Goal: Information Seeking & Learning: Learn about a topic

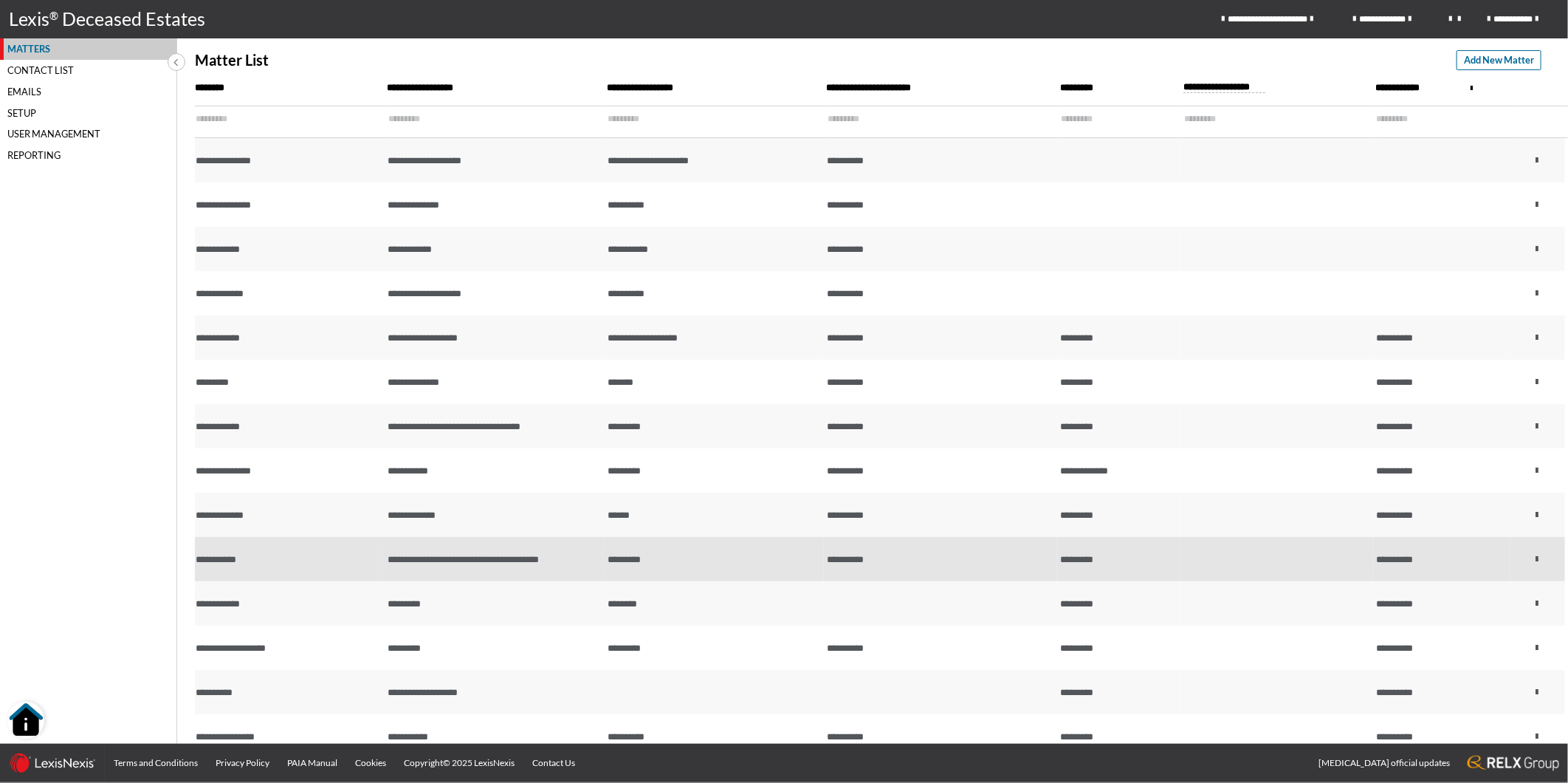
click at [564, 557] on td "**********" at bounding box center [493, 558] width 220 height 44
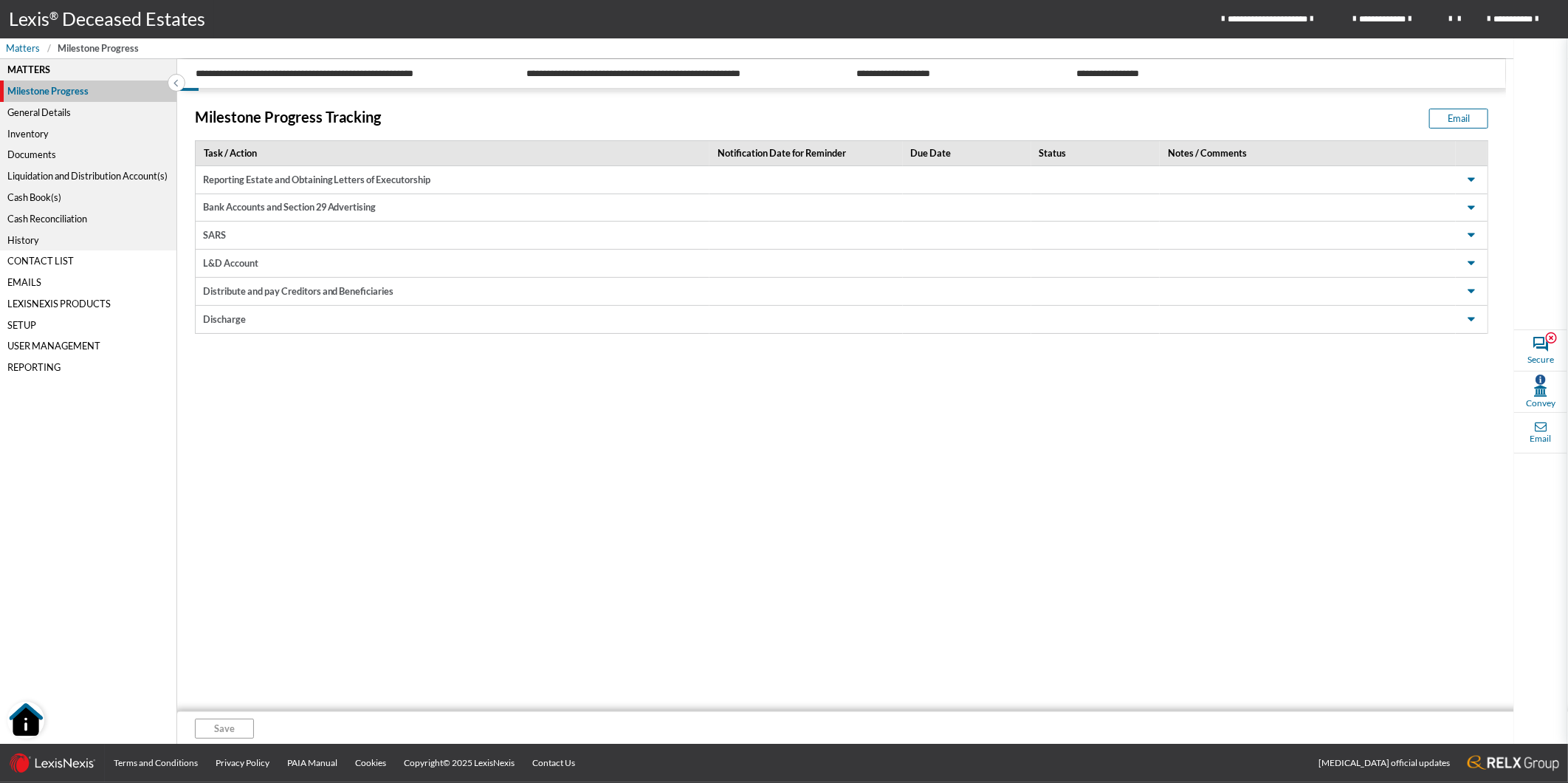
click at [49, 175] on div "Liquidation and Distribution Account(s)" at bounding box center [88, 176] width 177 height 21
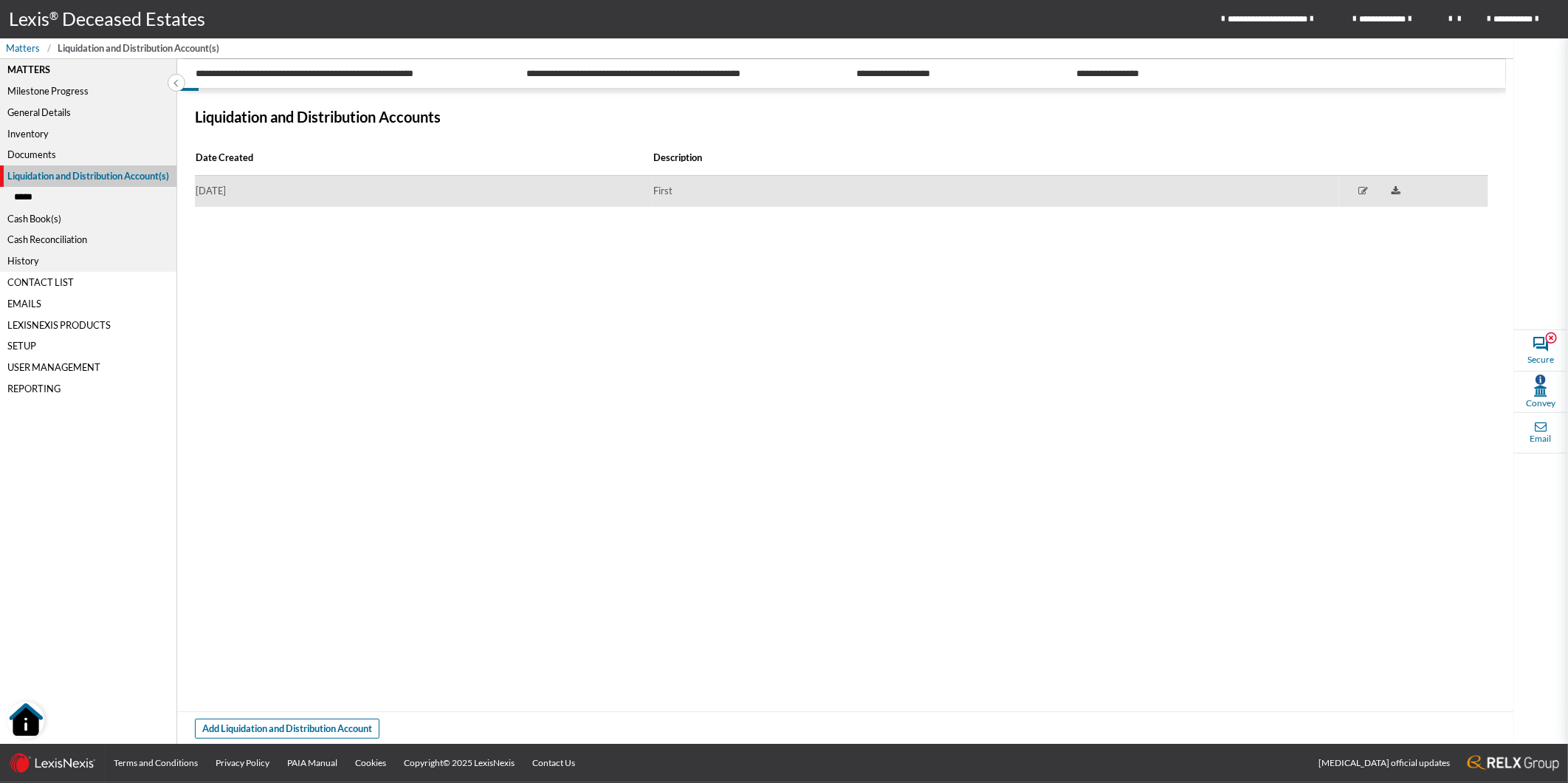
click at [335, 198] on td "[DATE]" at bounding box center [424, 191] width 458 height 32
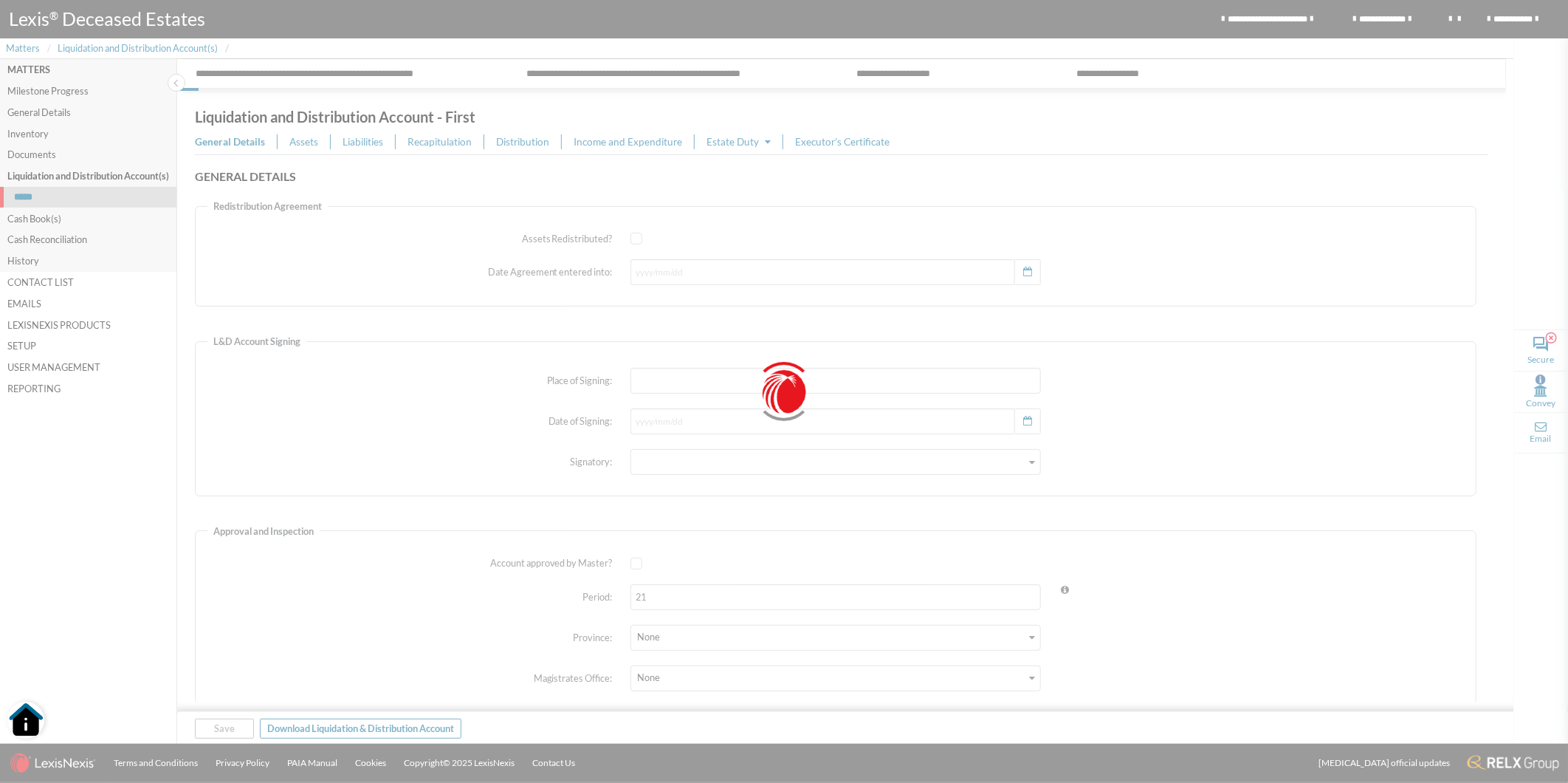
click at [297, 0] on body "**********" at bounding box center [784, 0] width 1568 height 0
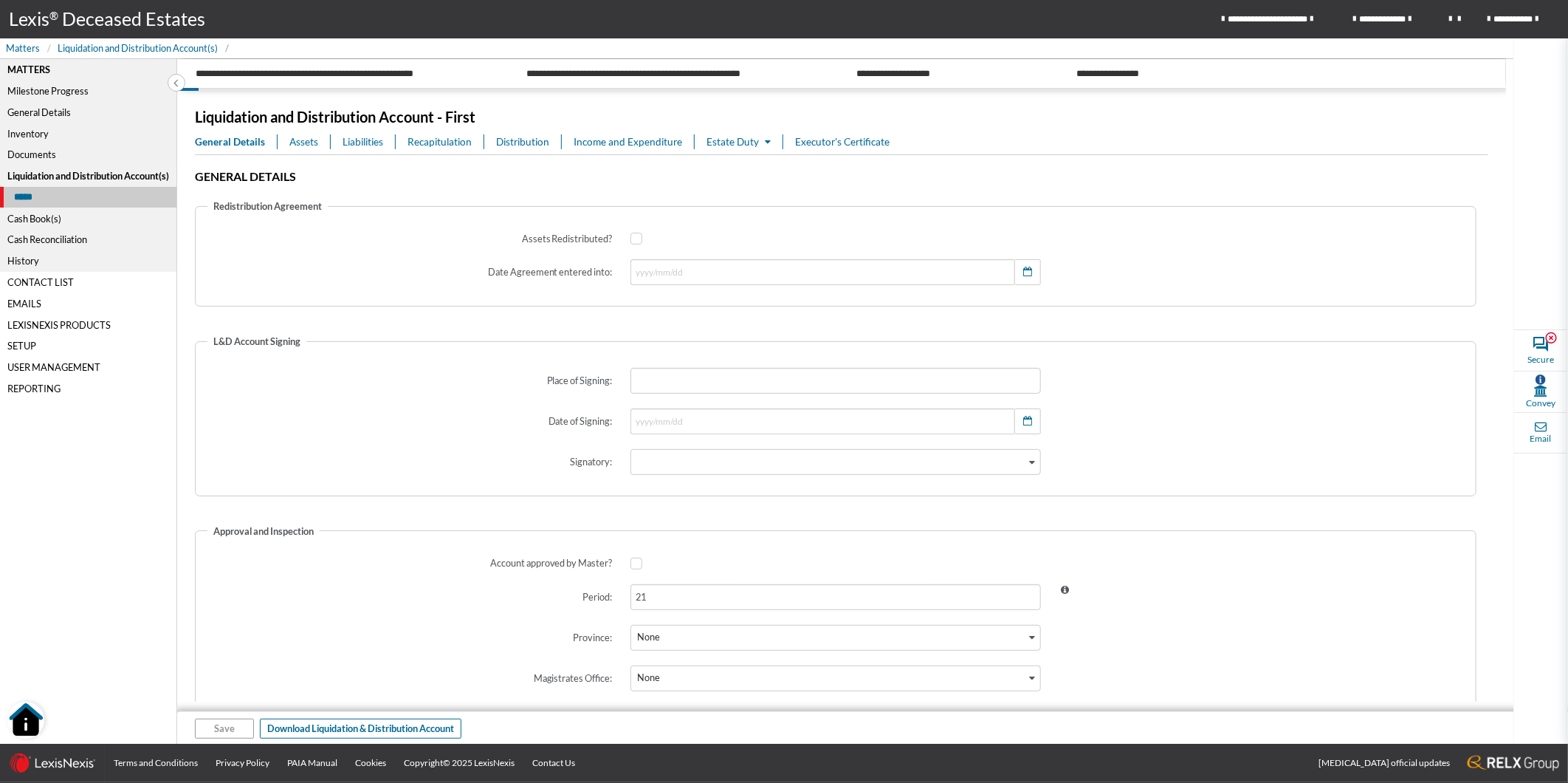
click at [281, 148] on li "General Details" at bounding box center [242, 141] width 95 height 14
click at [304, 146] on span "Assets" at bounding box center [303, 142] width 29 height 15
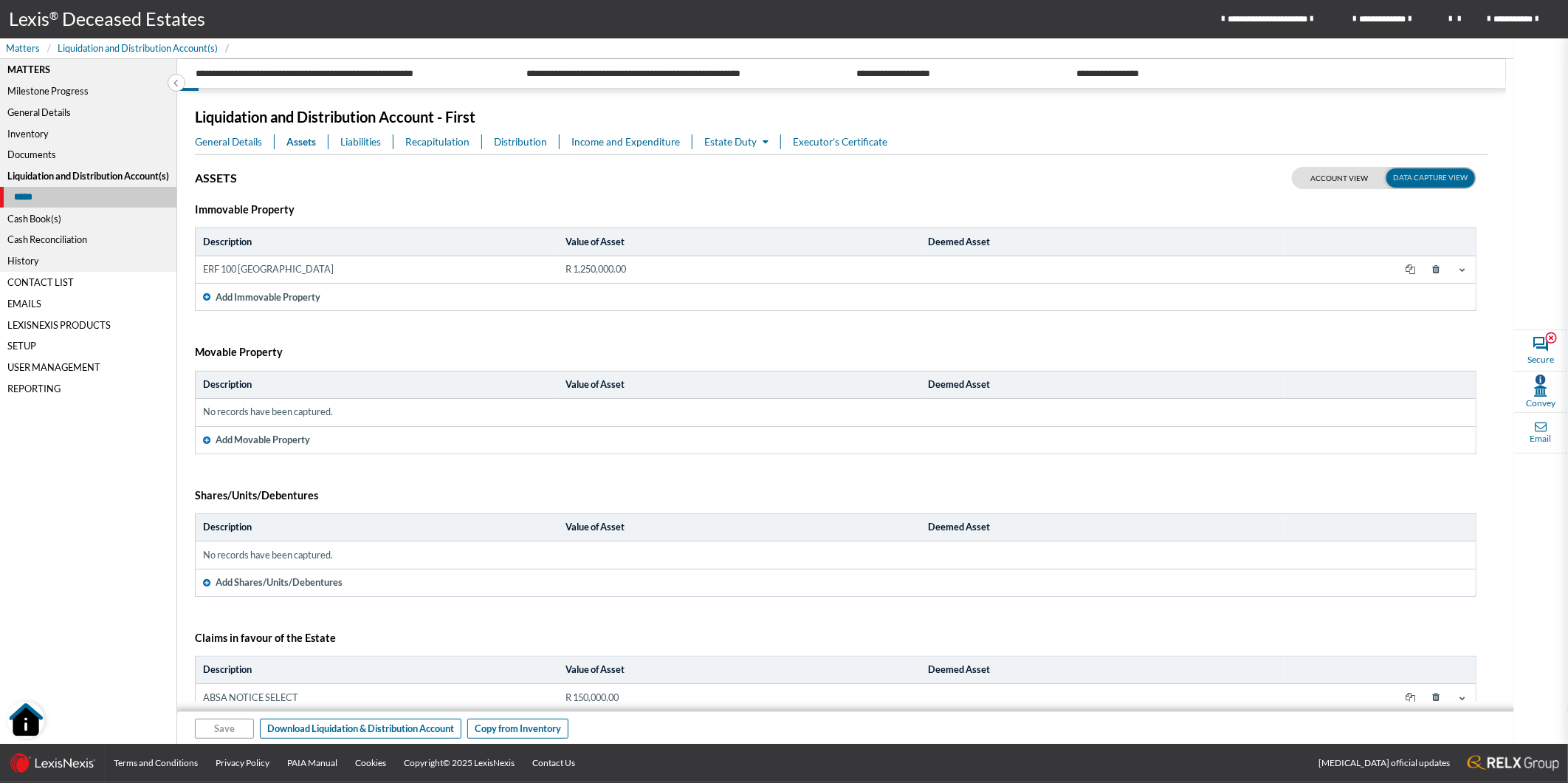
click at [358, 275] on td "ERF 100 [GEOGRAPHIC_DATA]" at bounding box center [377, 270] width 362 height 28
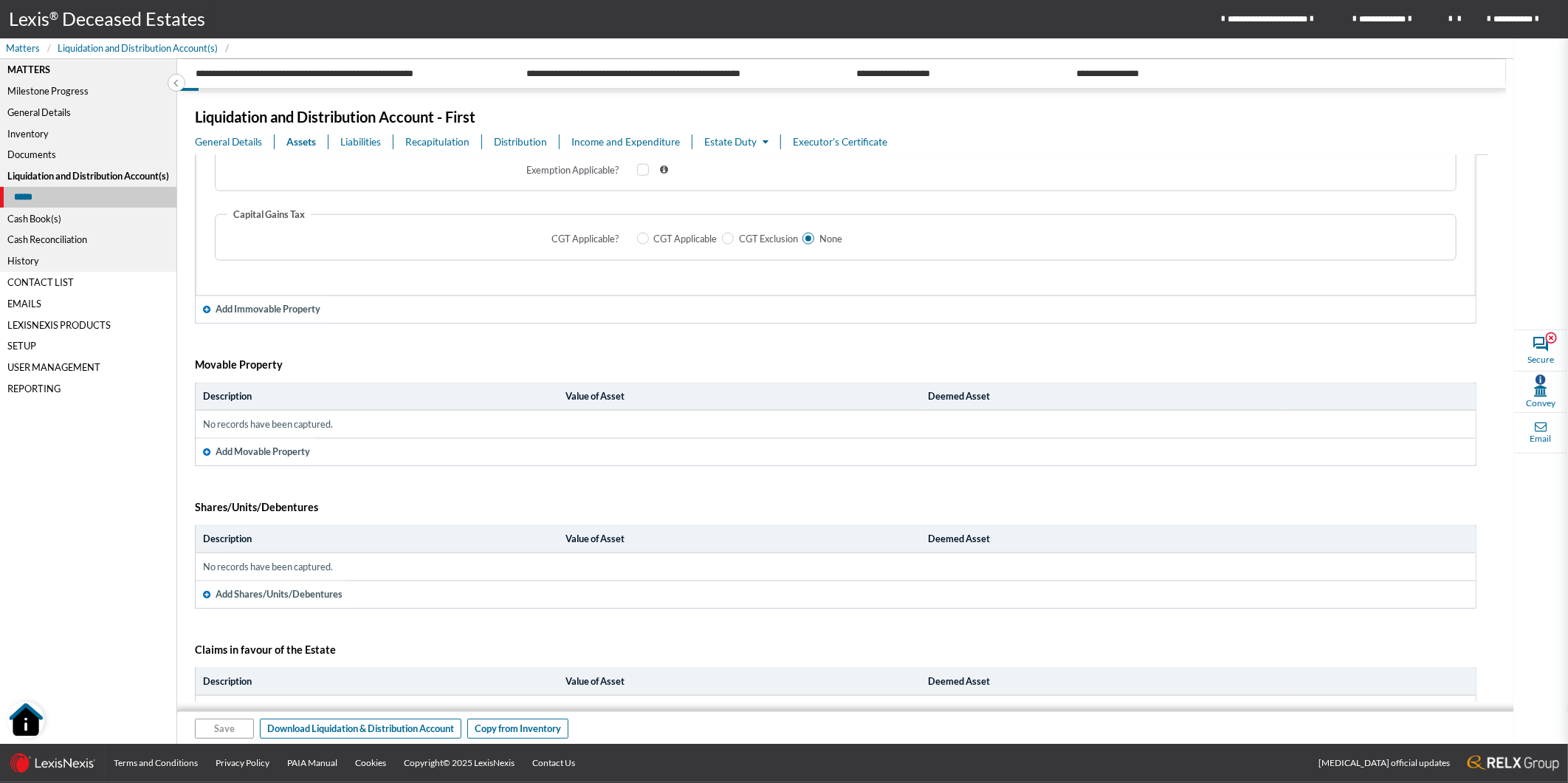
scroll to position [1192, 0]
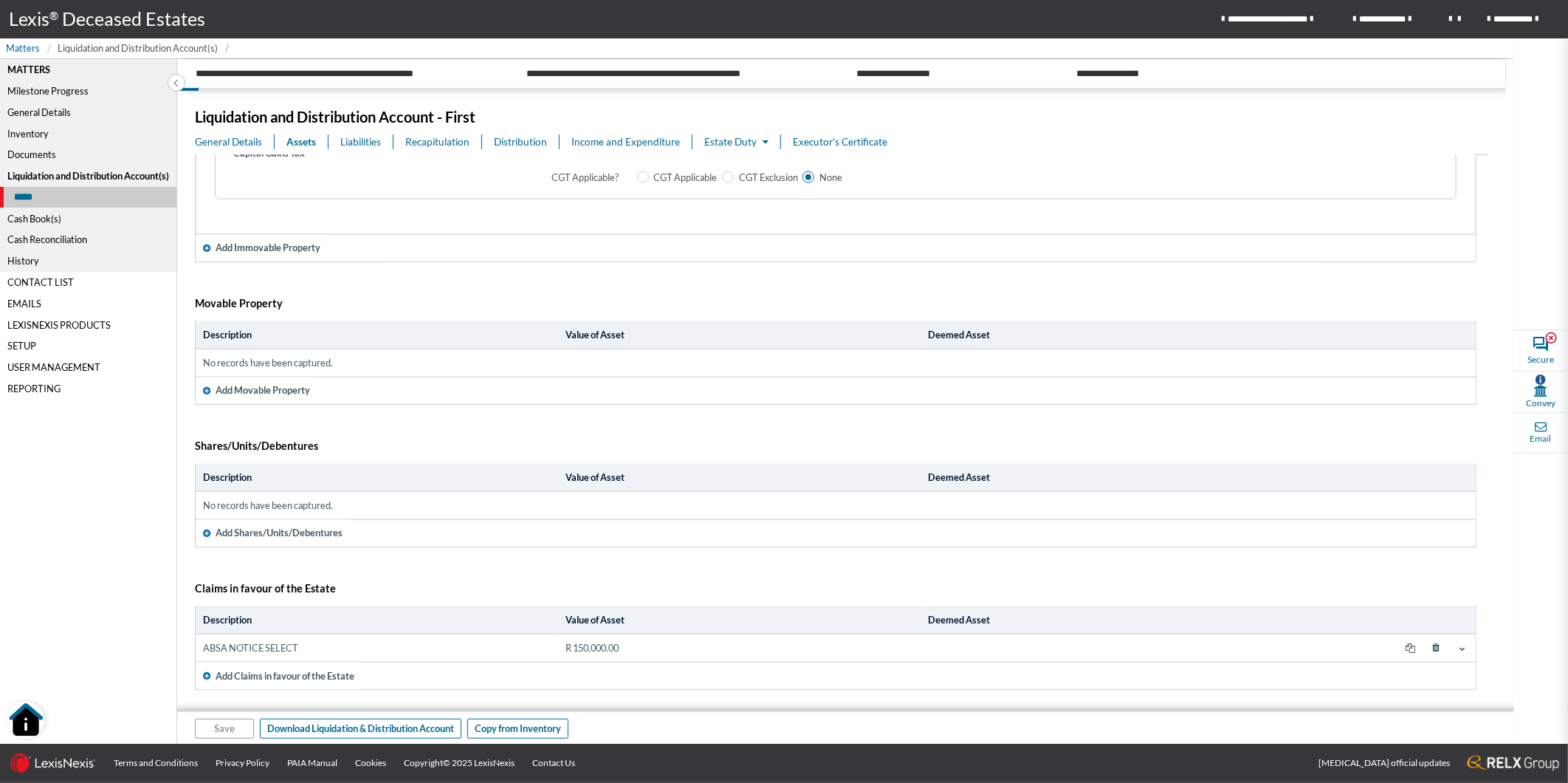
click at [88, 48] on span "Liquidation and Distribution Account(s)" at bounding box center [138, 48] width 160 height 14
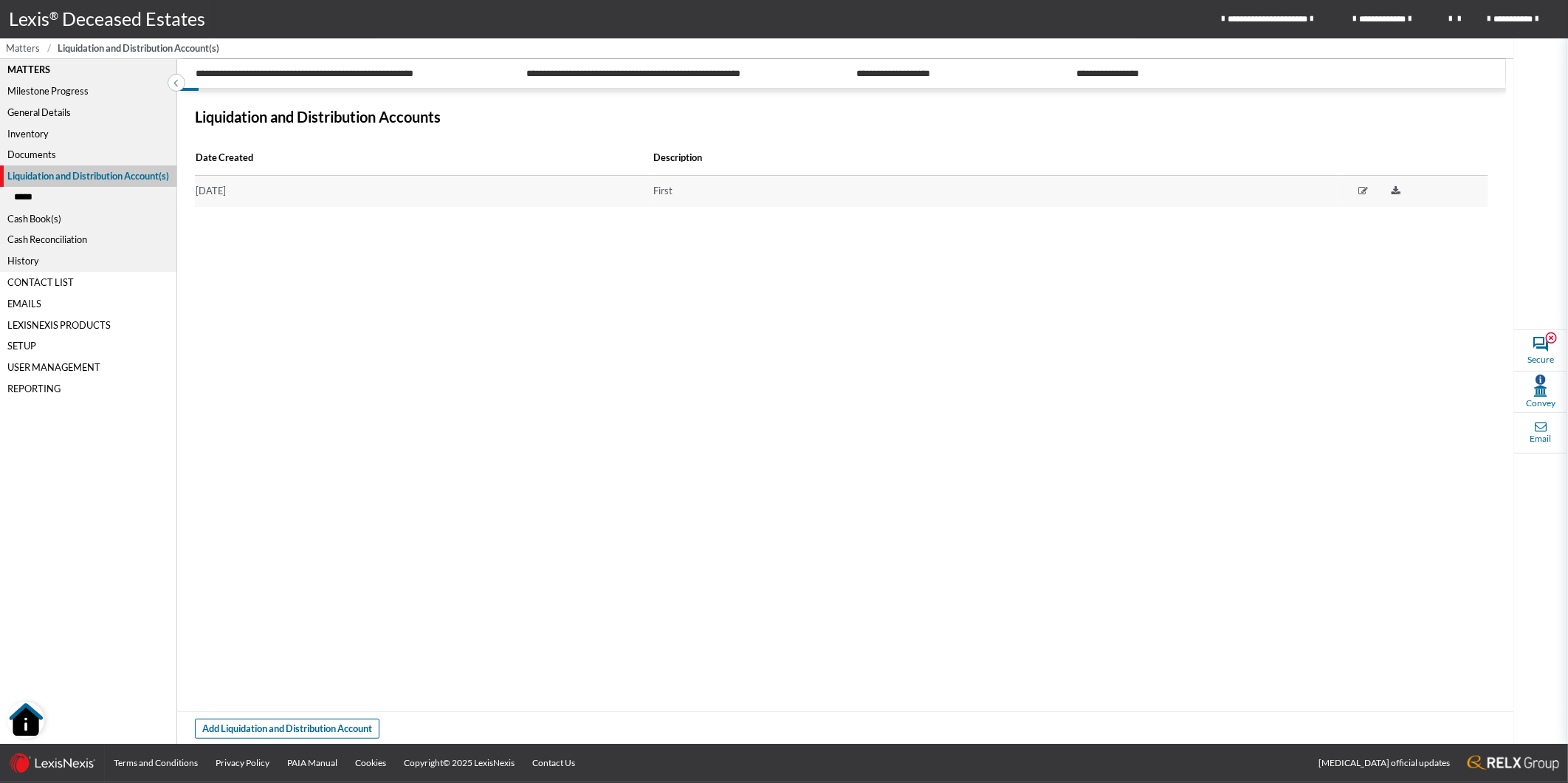
click at [23, 44] on span "Matters" at bounding box center [22, 48] width 34 height 14
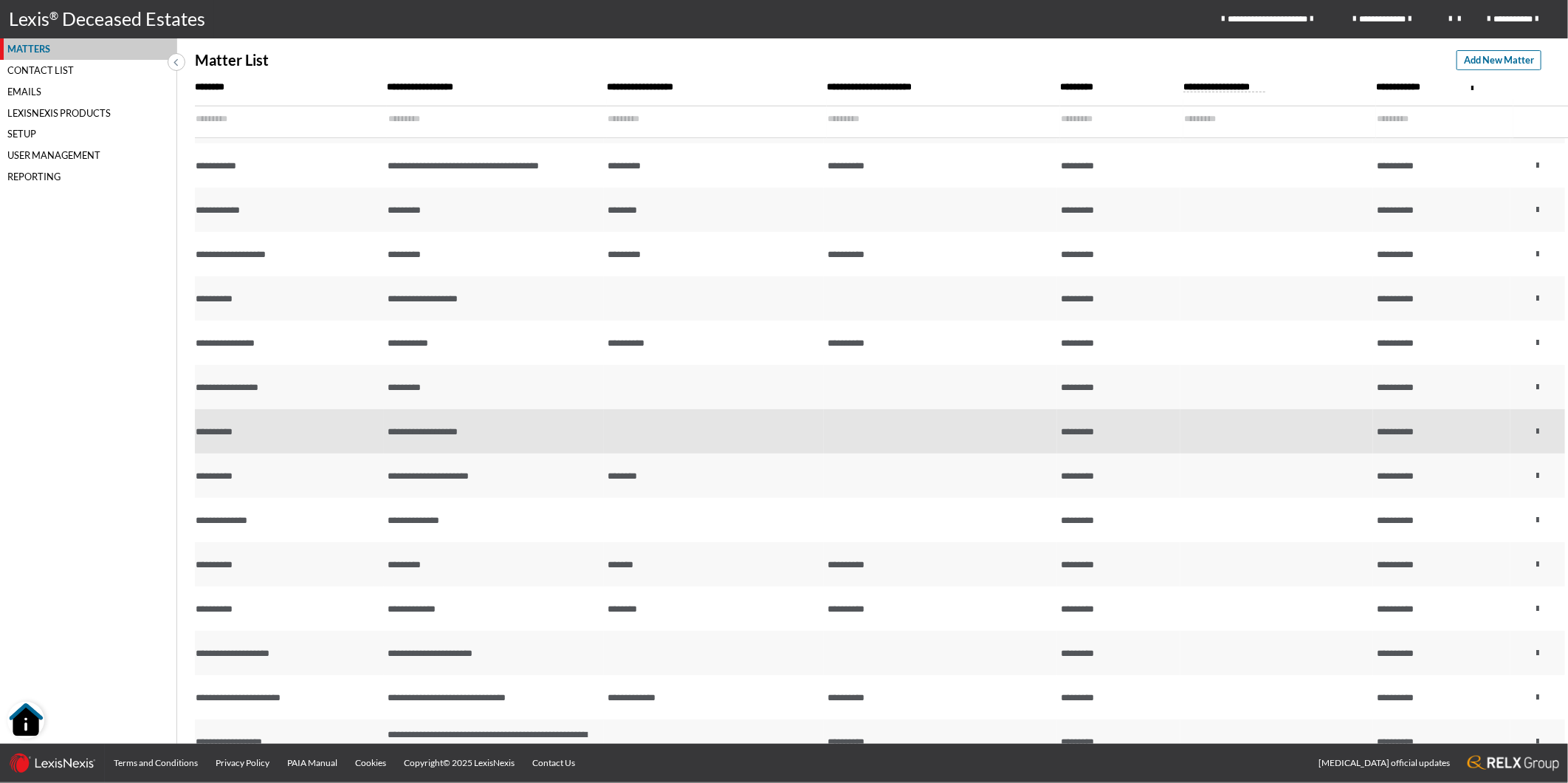
scroll to position [491, 0]
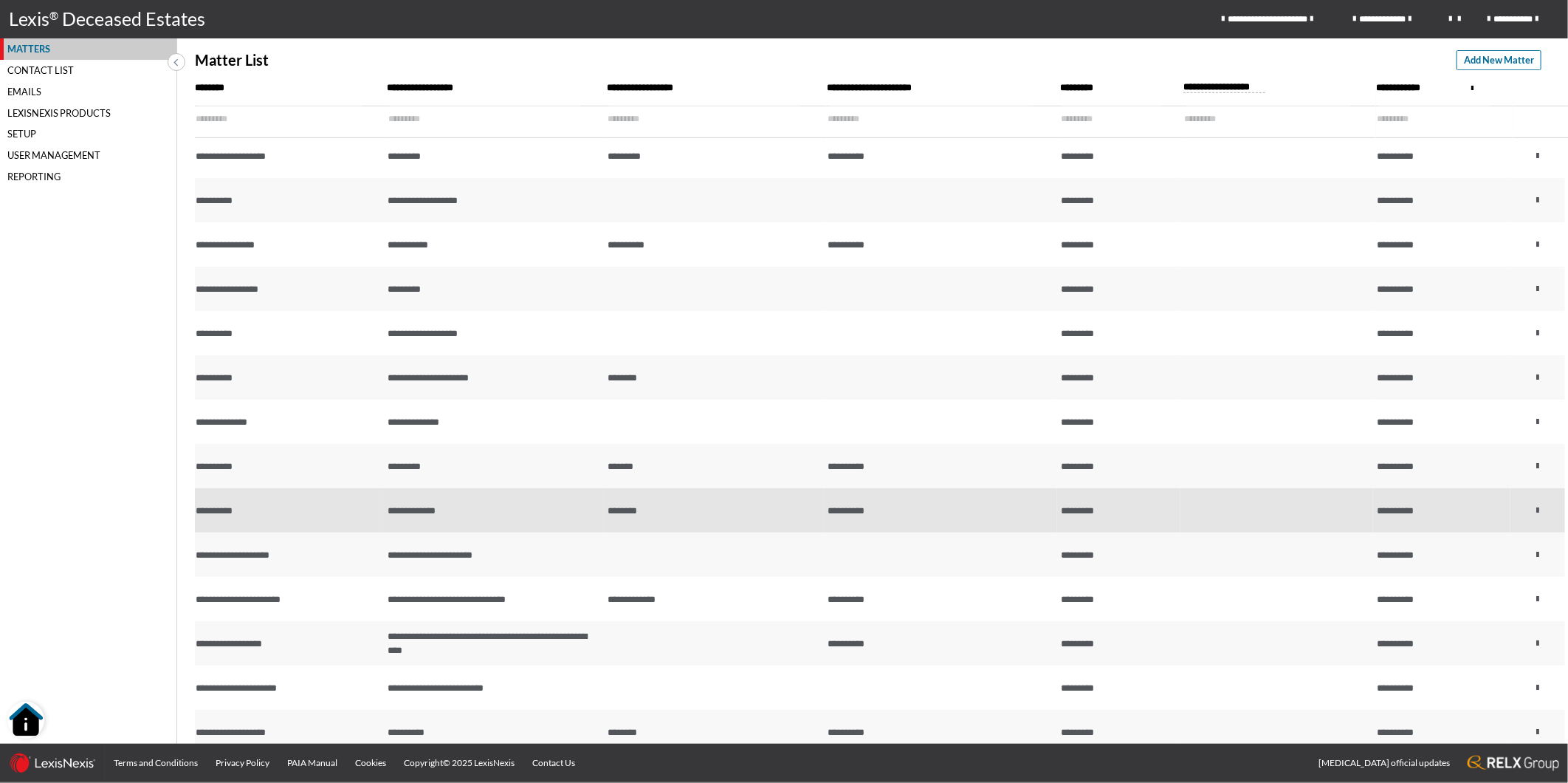
click at [435, 510] on span "**********" at bounding box center [411, 511] width 48 height 9
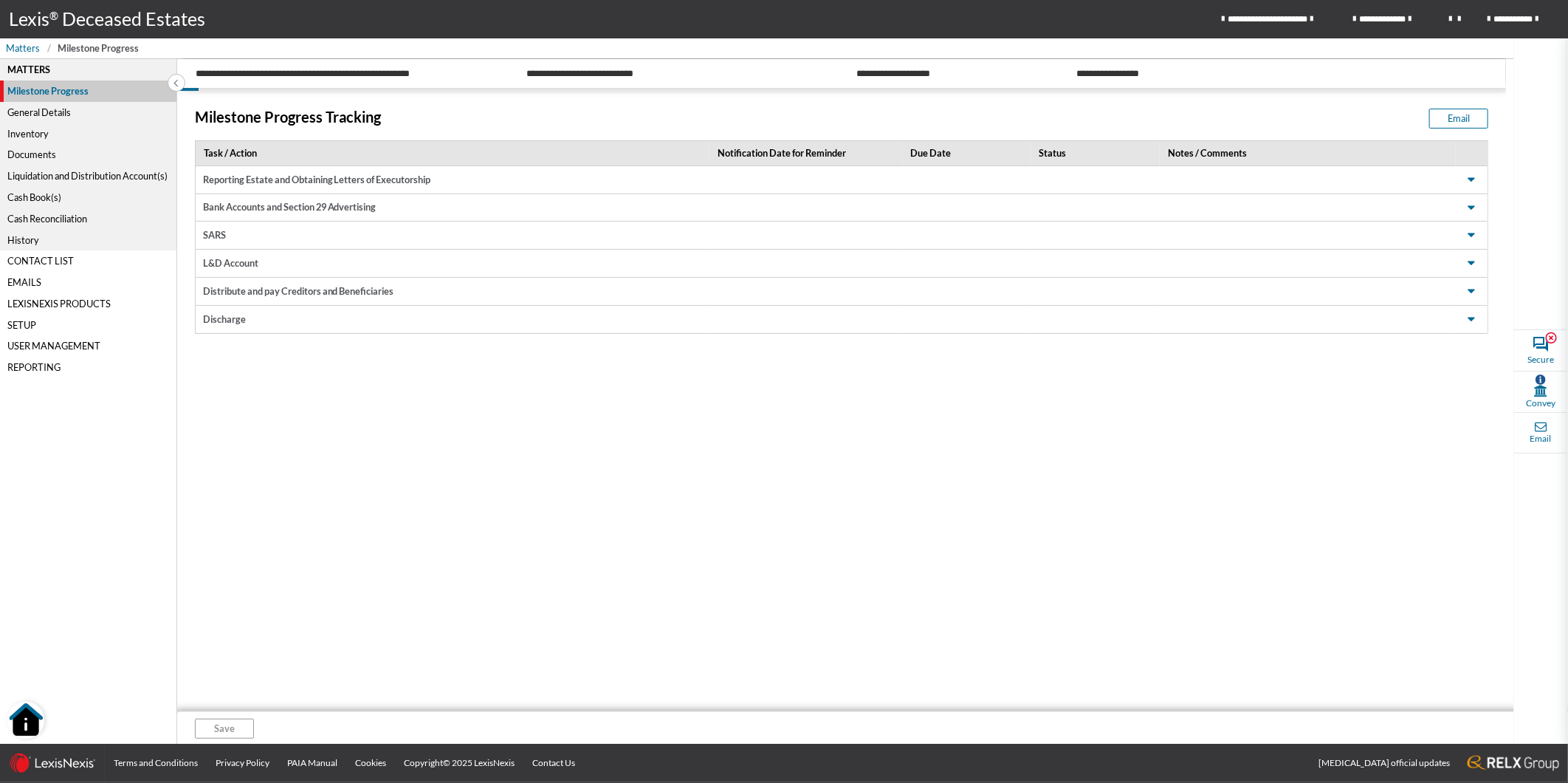
click at [58, 173] on div "Liquidation and Distribution Account(s)" at bounding box center [88, 176] width 177 height 21
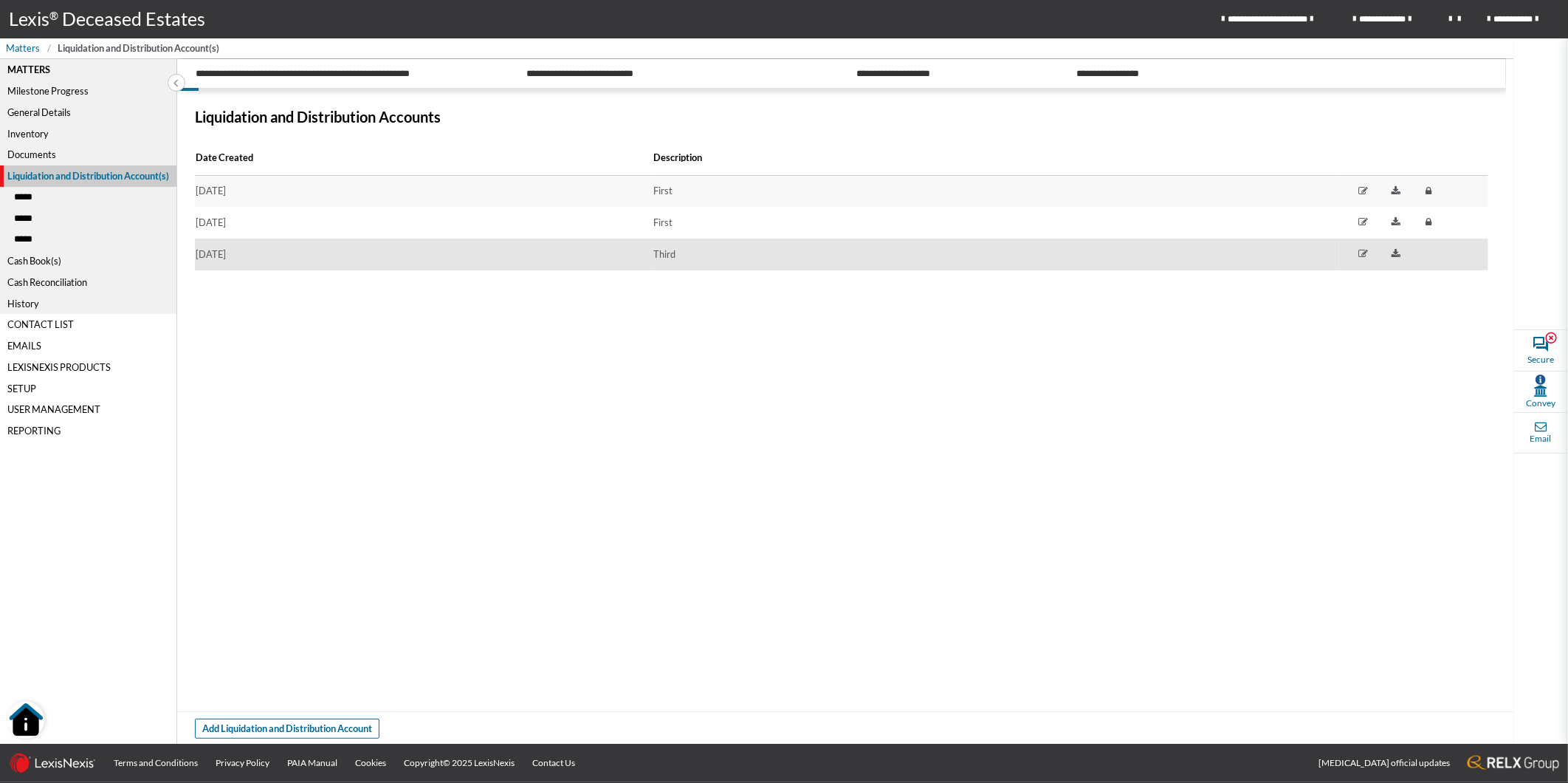
click at [252, 252] on td "[DATE]" at bounding box center [424, 254] width 458 height 32
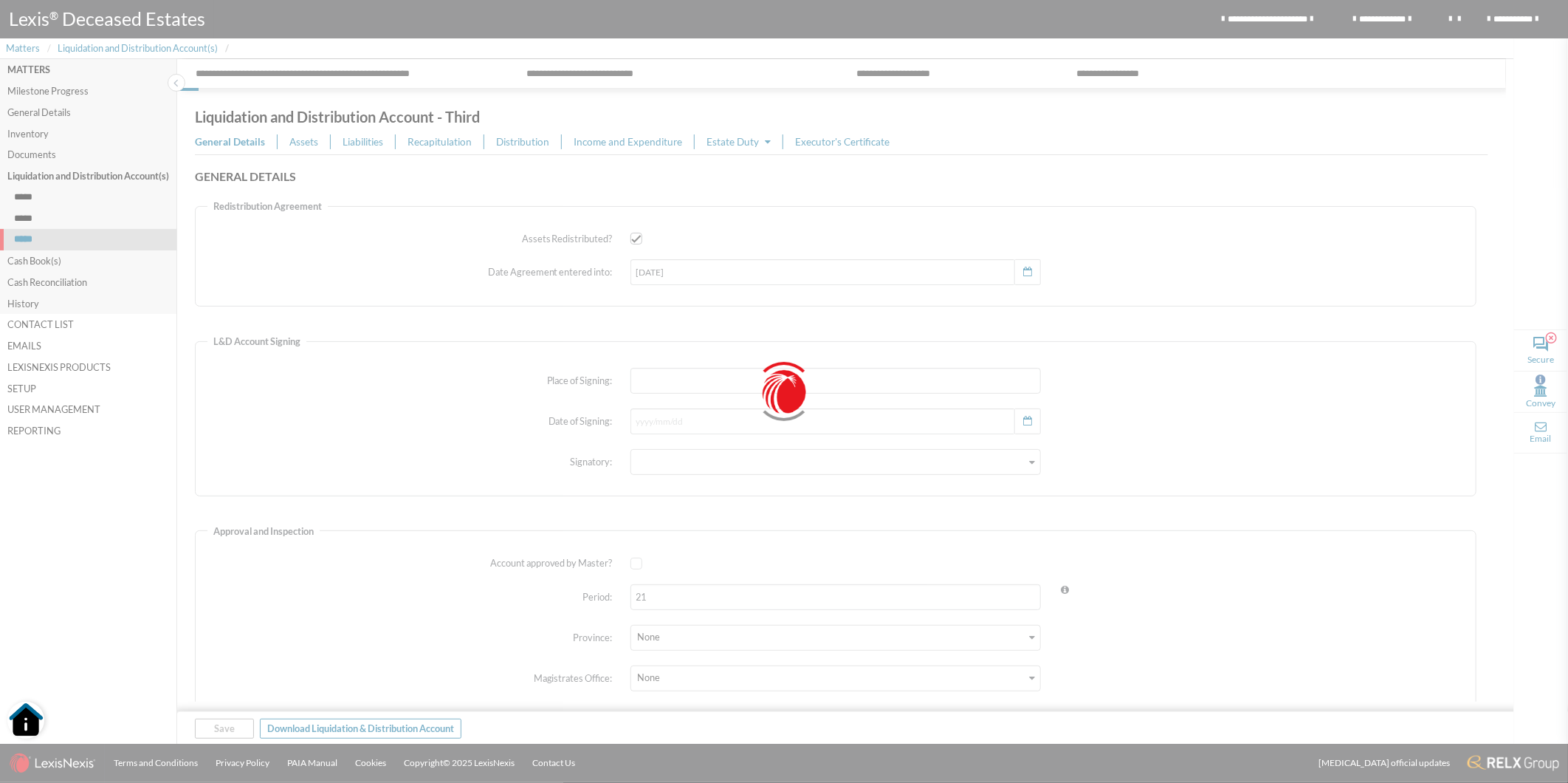
click at [312, 141] on div at bounding box center [784, 391] width 1568 height 783
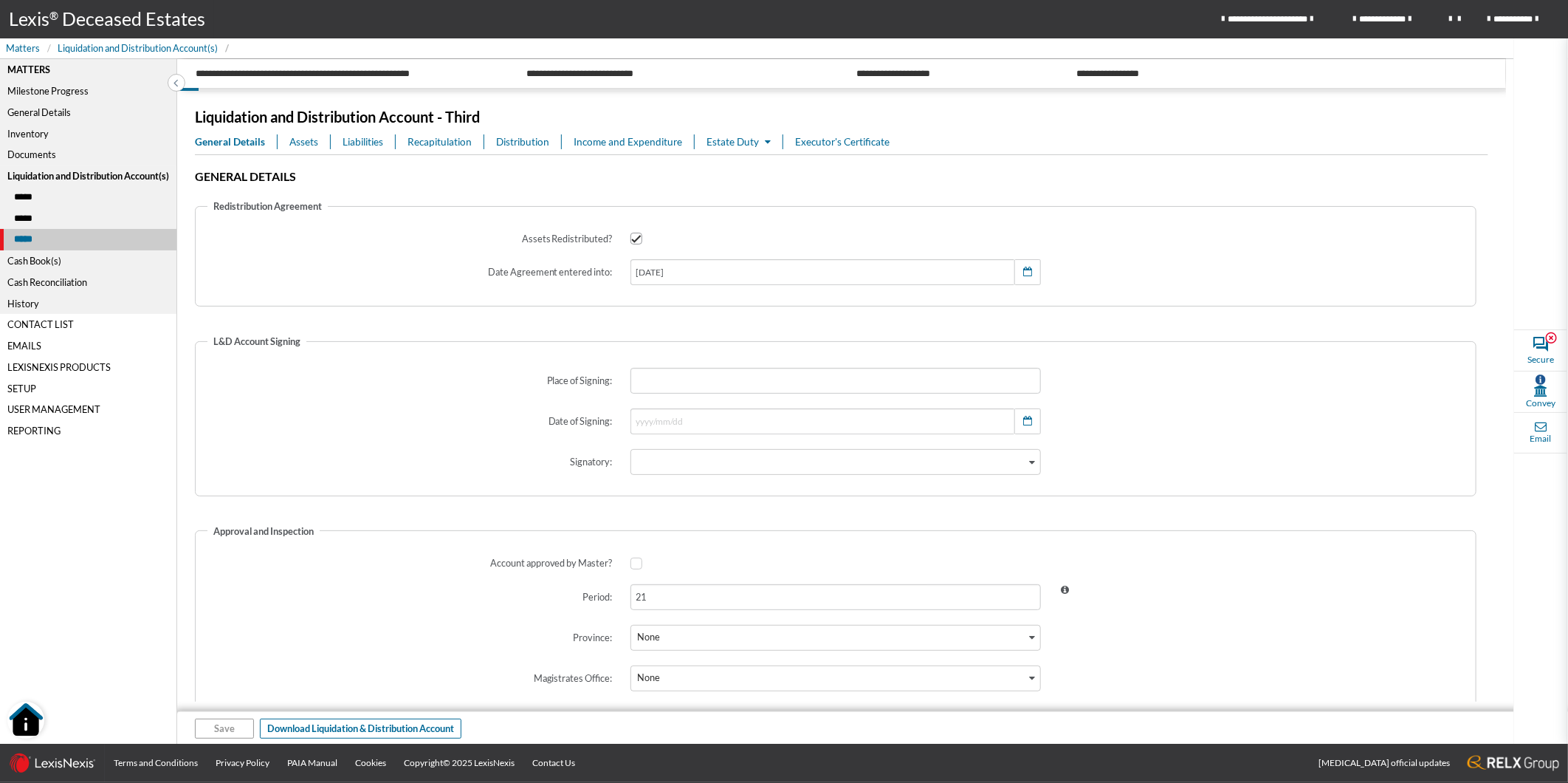
click at [312, 141] on span "Assets" at bounding box center [303, 142] width 29 height 15
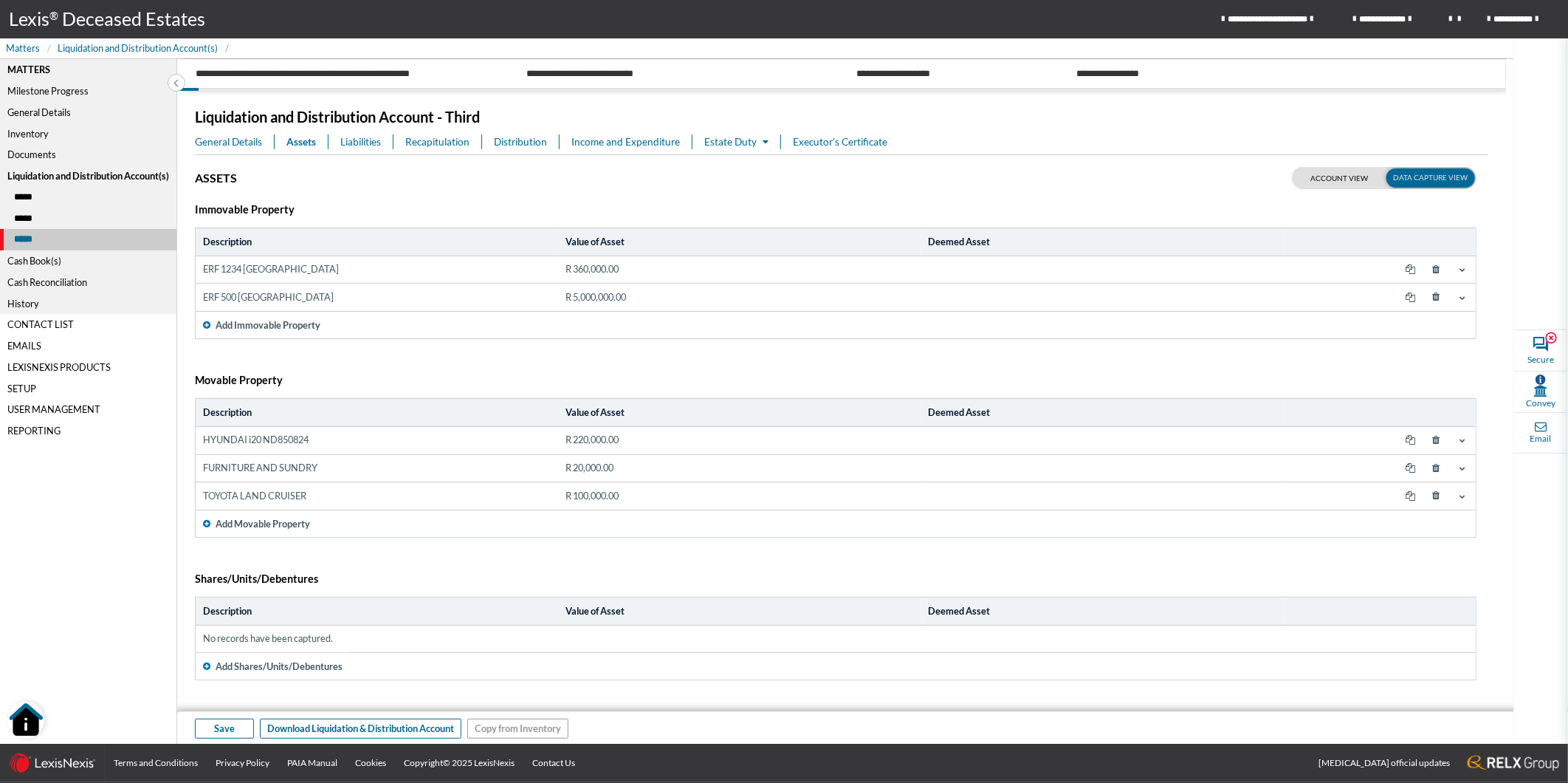
click at [336, 294] on td "ERF 500 [GEOGRAPHIC_DATA]" at bounding box center [377, 297] width 362 height 28
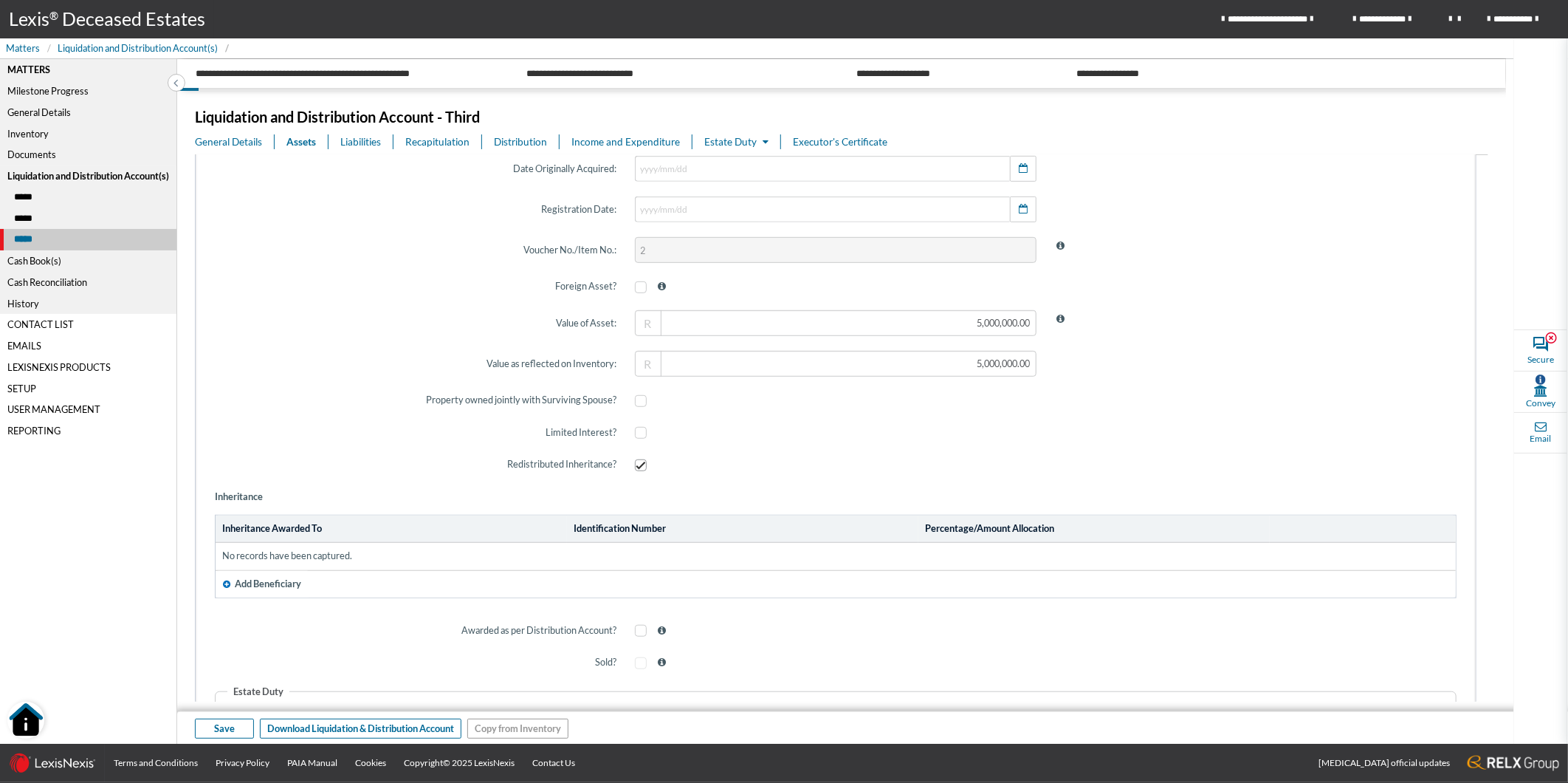
scroll to position [574, 0]
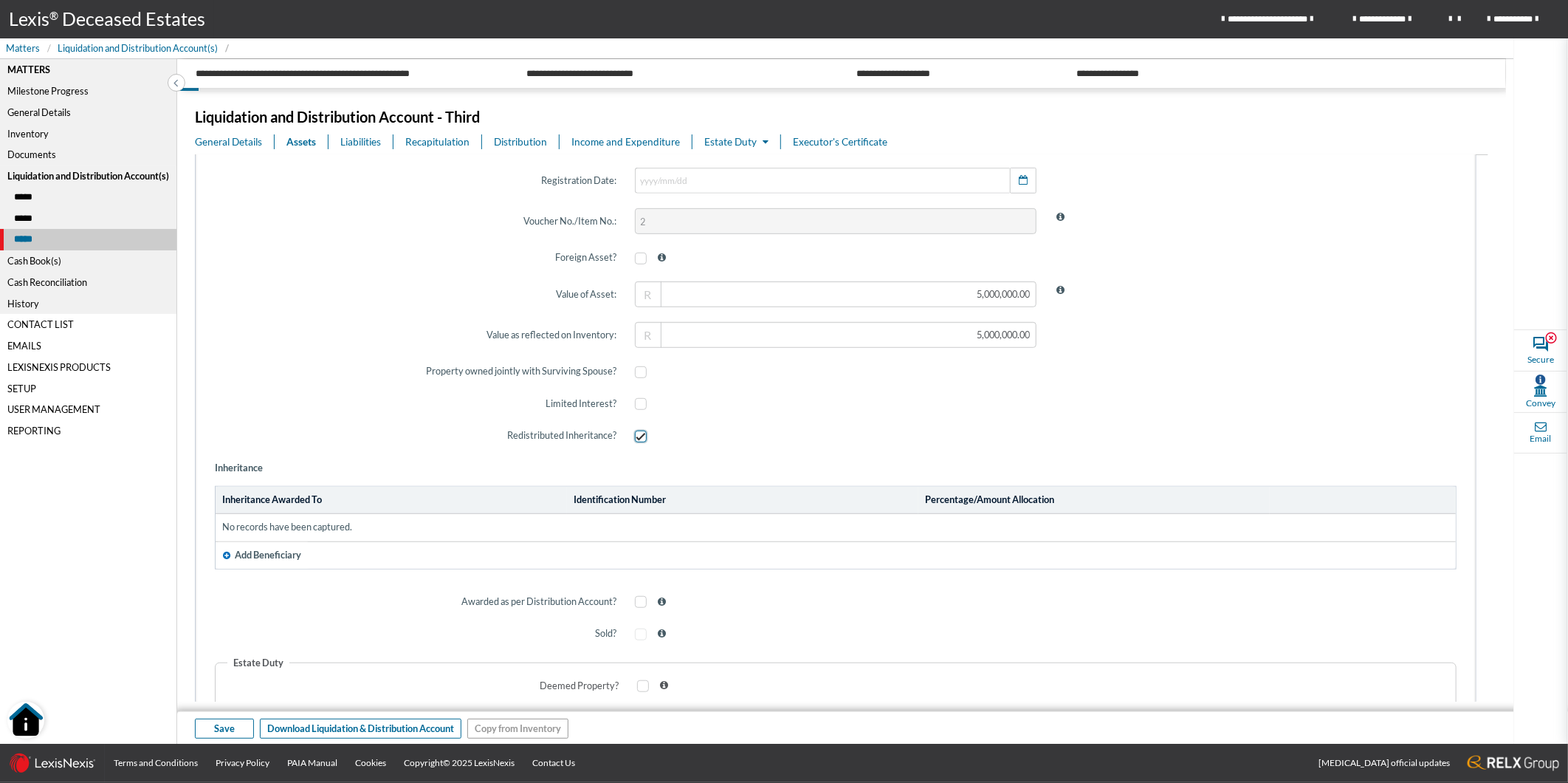
click at [635, 432] on span at bounding box center [640, 436] width 12 height 12
click at [635, 432] on input "checkbox" at bounding box center [639, 436] width 9 height 9
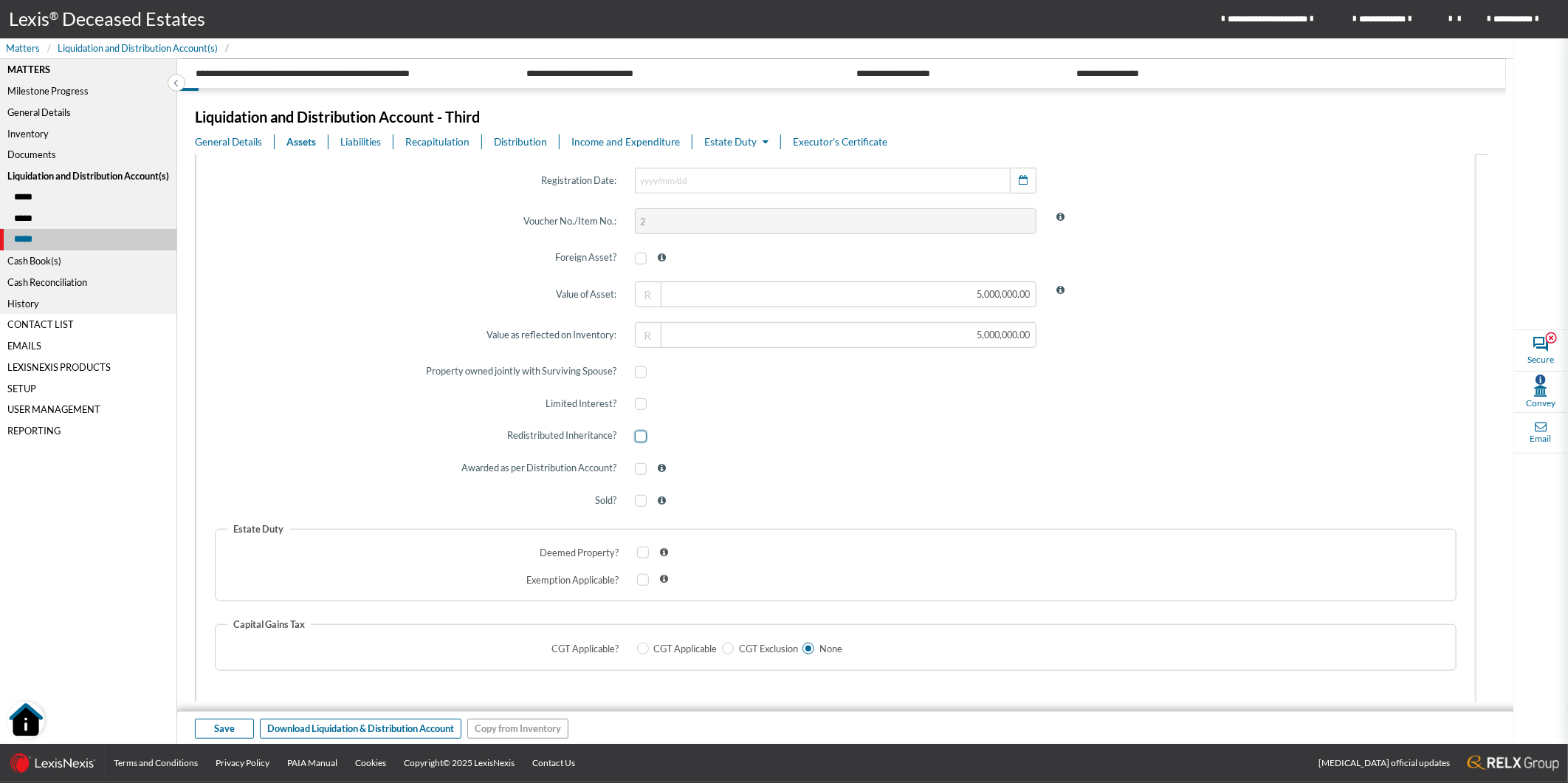
click at [635, 432] on span at bounding box center [640, 436] width 12 height 12
click at [635, 432] on input "checkbox" at bounding box center [639, 436] width 9 height 9
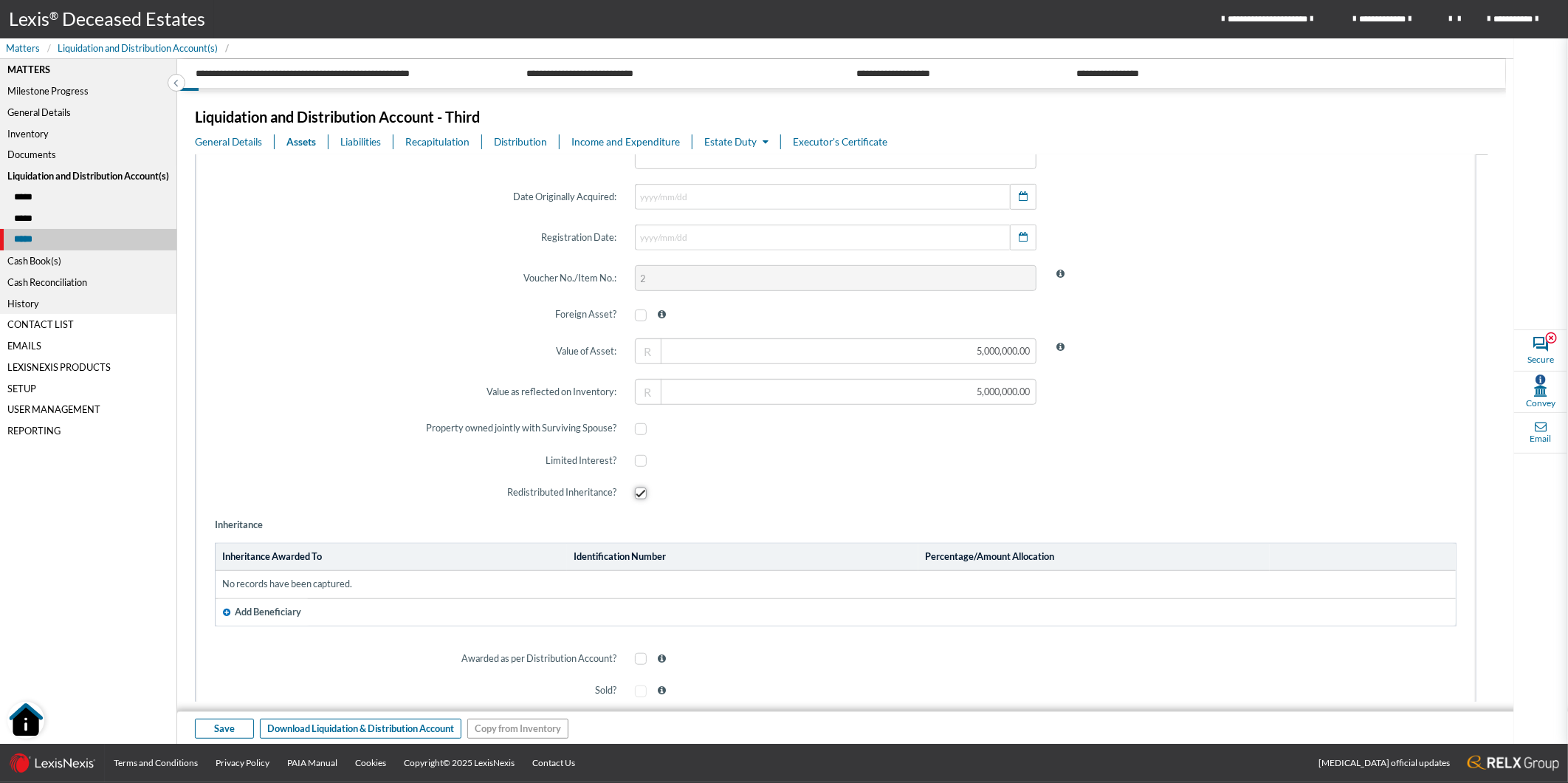
scroll to position [491, 0]
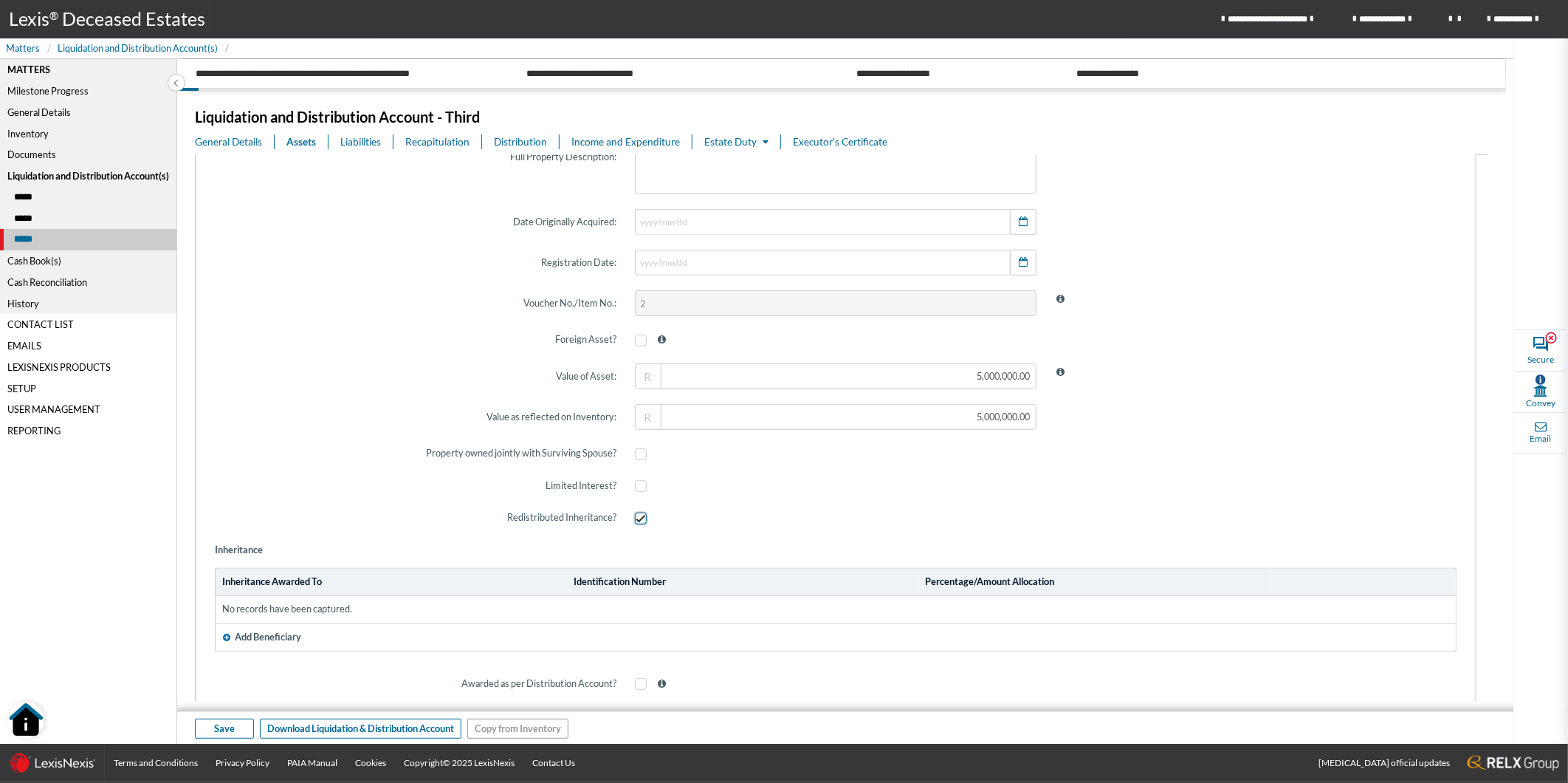
click at [639, 515] on span at bounding box center [640, 518] width 12 height 12
click at [639, 515] on input "checkbox" at bounding box center [639, 519] width 9 height 9
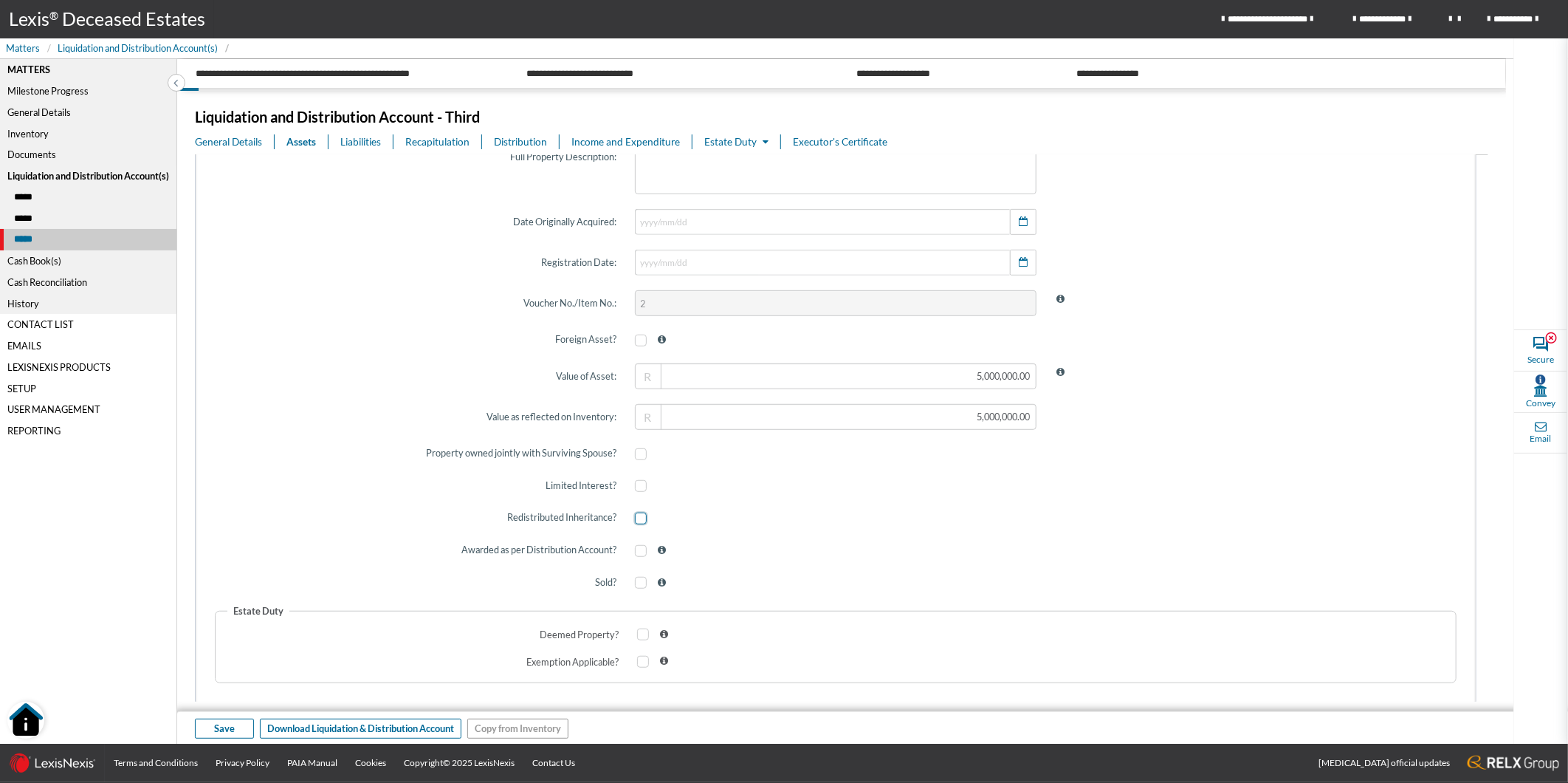
click at [635, 519] on span at bounding box center [640, 518] width 12 height 12
click at [635, 519] on input "checkbox" at bounding box center [639, 519] width 9 height 9
checkbox input "true"
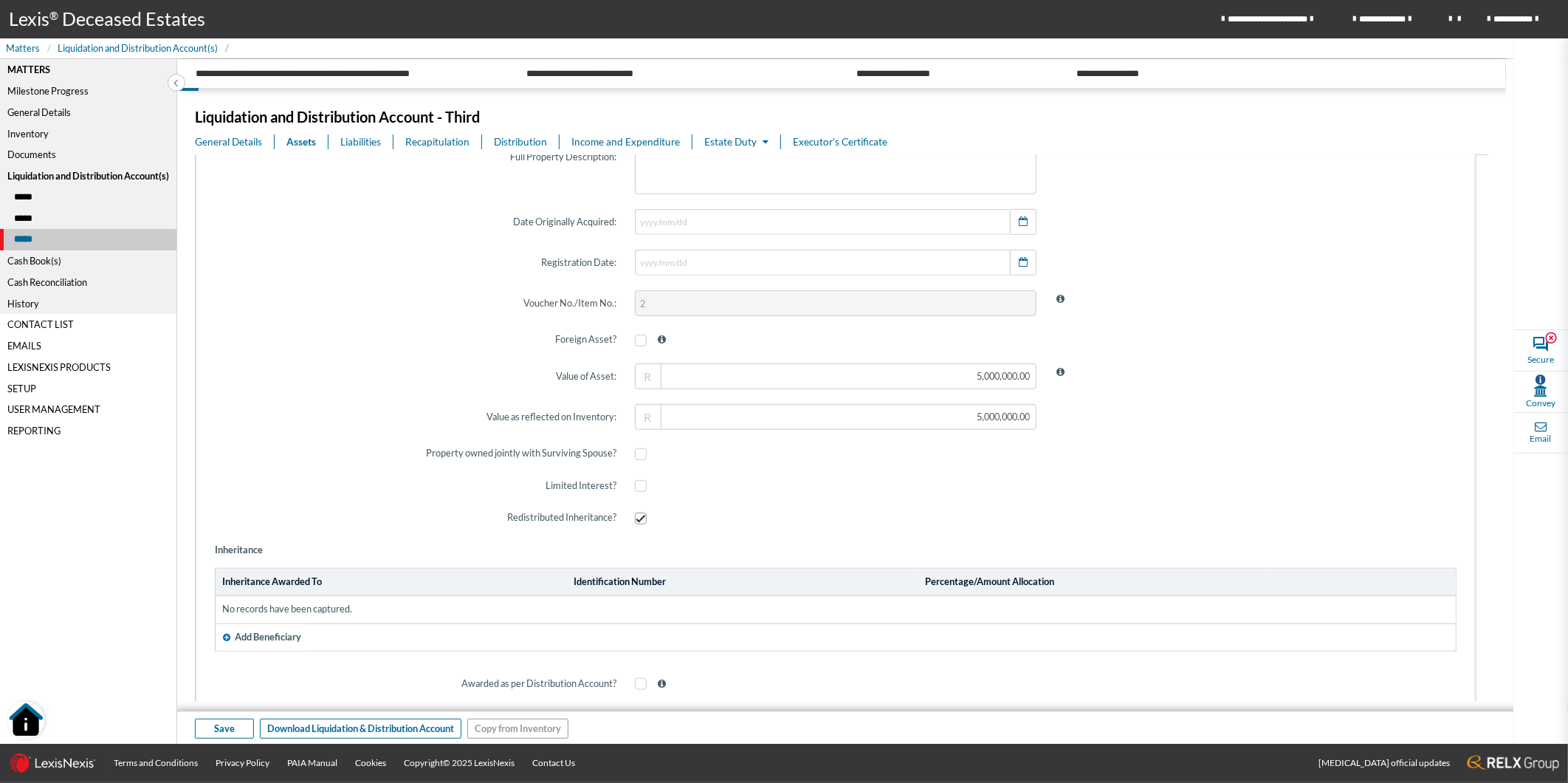
click at [44, 114] on div "General Details" at bounding box center [88, 112] width 177 height 21
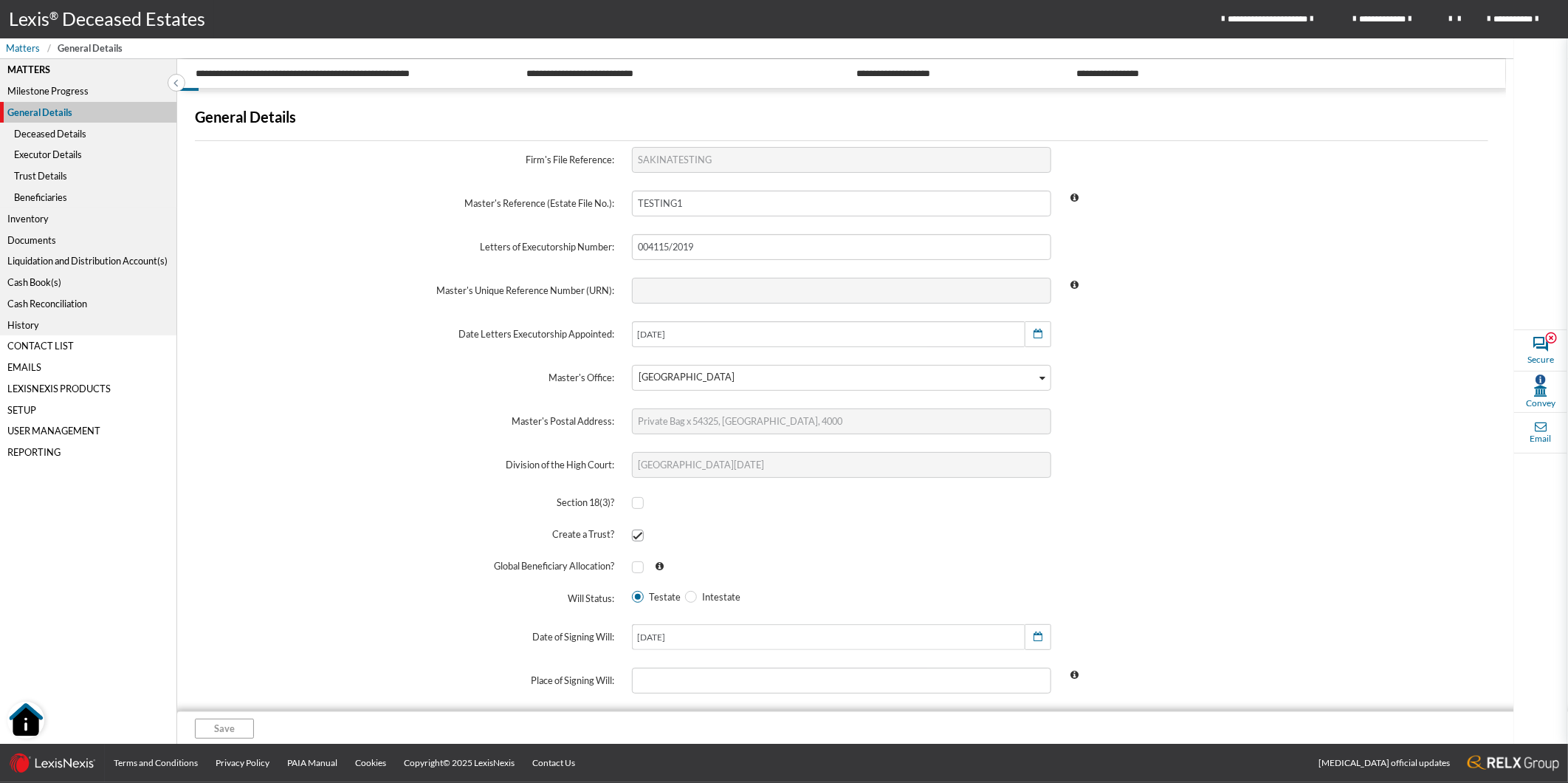
click at [46, 195] on div "Beneficiaries" at bounding box center [88, 197] width 177 height 21
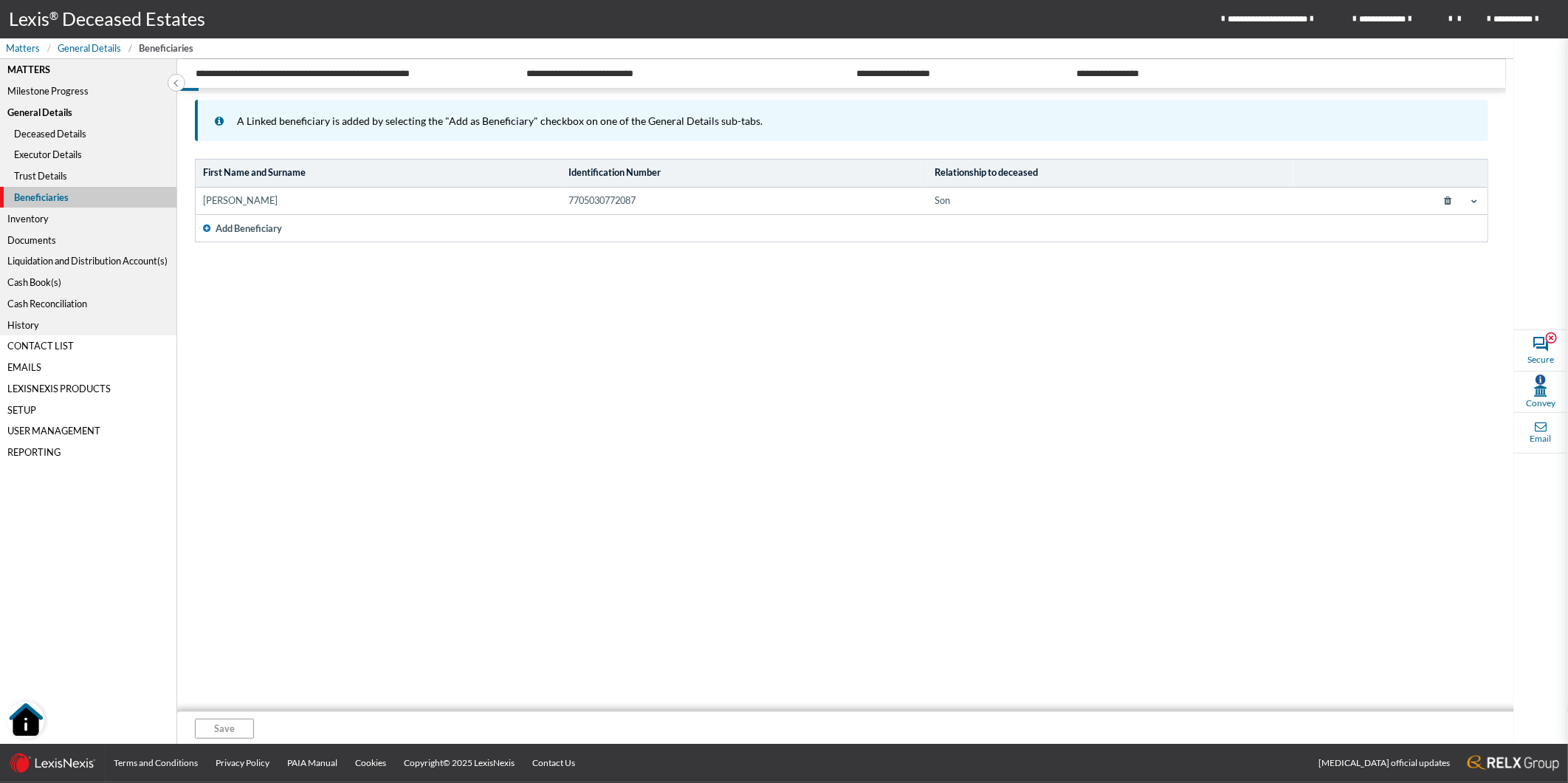
click at [518, 208] on td "[PERSON_NAME]" at bounding box center [379, 202] width 366 height 28
click at [381, 203] on td "[PERSON_NAME]" at bounding box center [379, 202] width 366 height 28
click at [372, 198] on td "[PERSON_NAME]" at bounding box center [379, 202] width 366 height 28
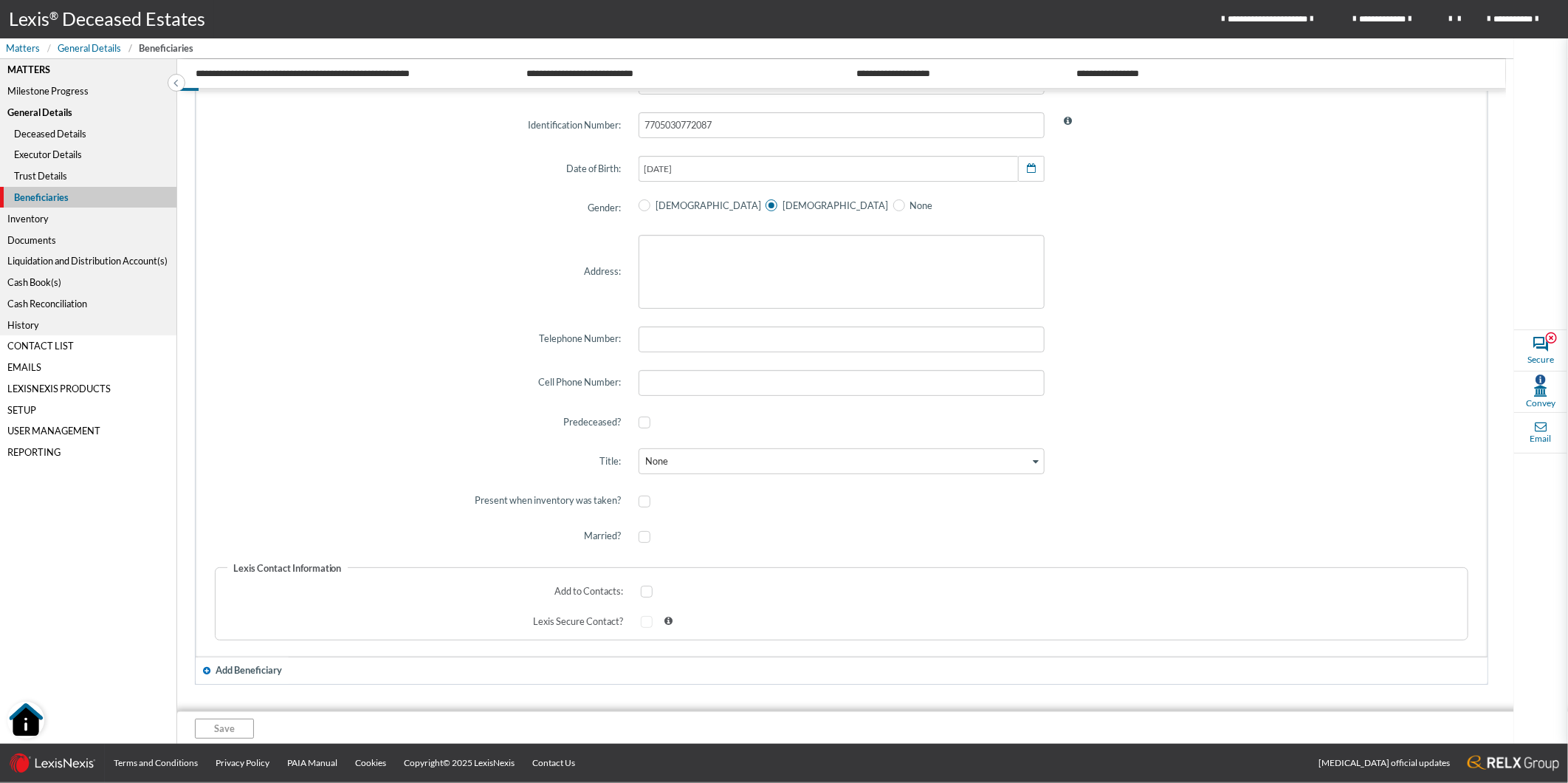
scroll to position [372, 0]
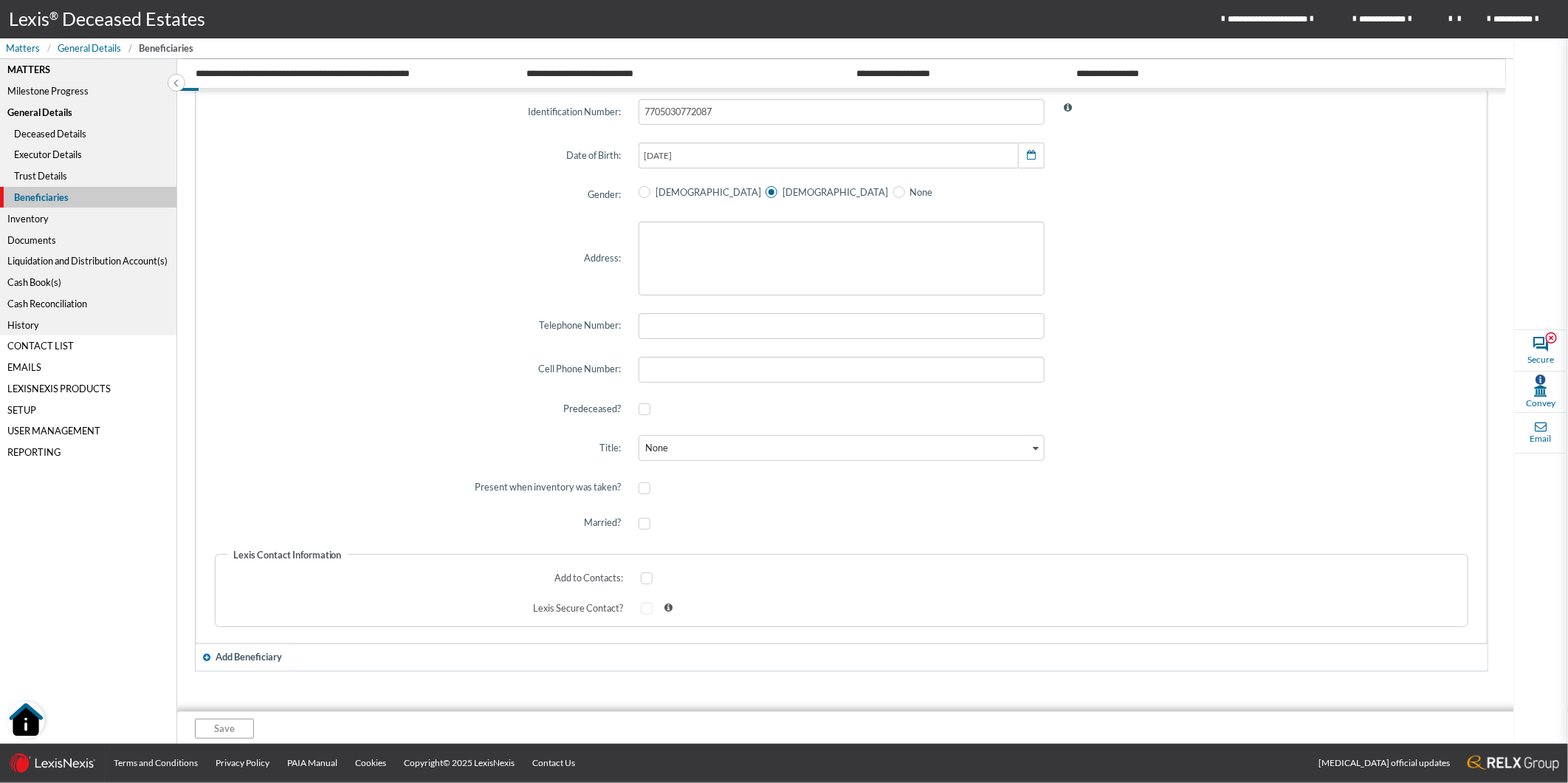
click at [63, 257] on div "Liquidation and Distribution Account(s)" at bounding box center [88, 260] width 177 height 21
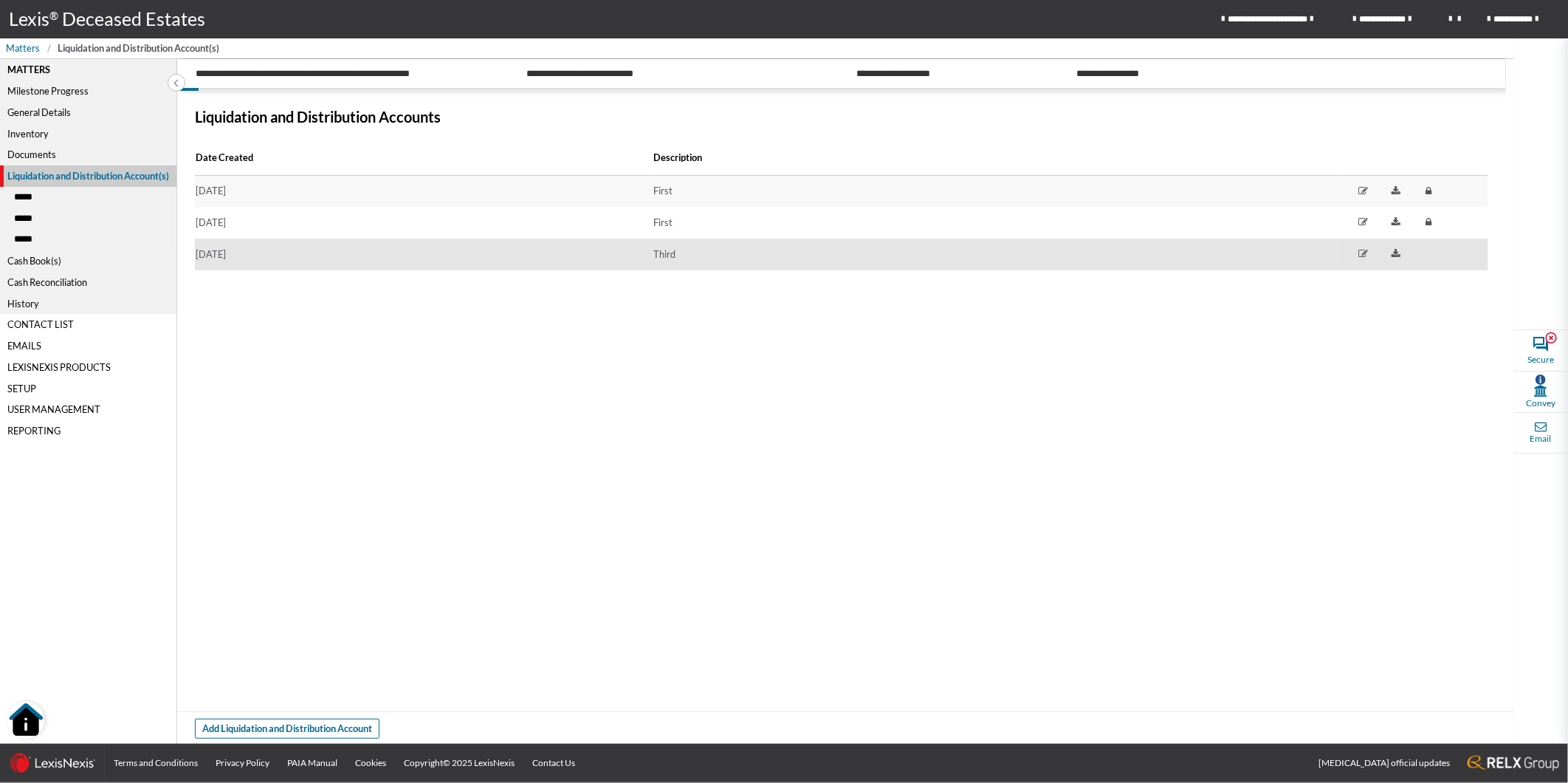
click at [296, 253] on td "[DATE]" at bounding box center [424, 254] width 458 height 32
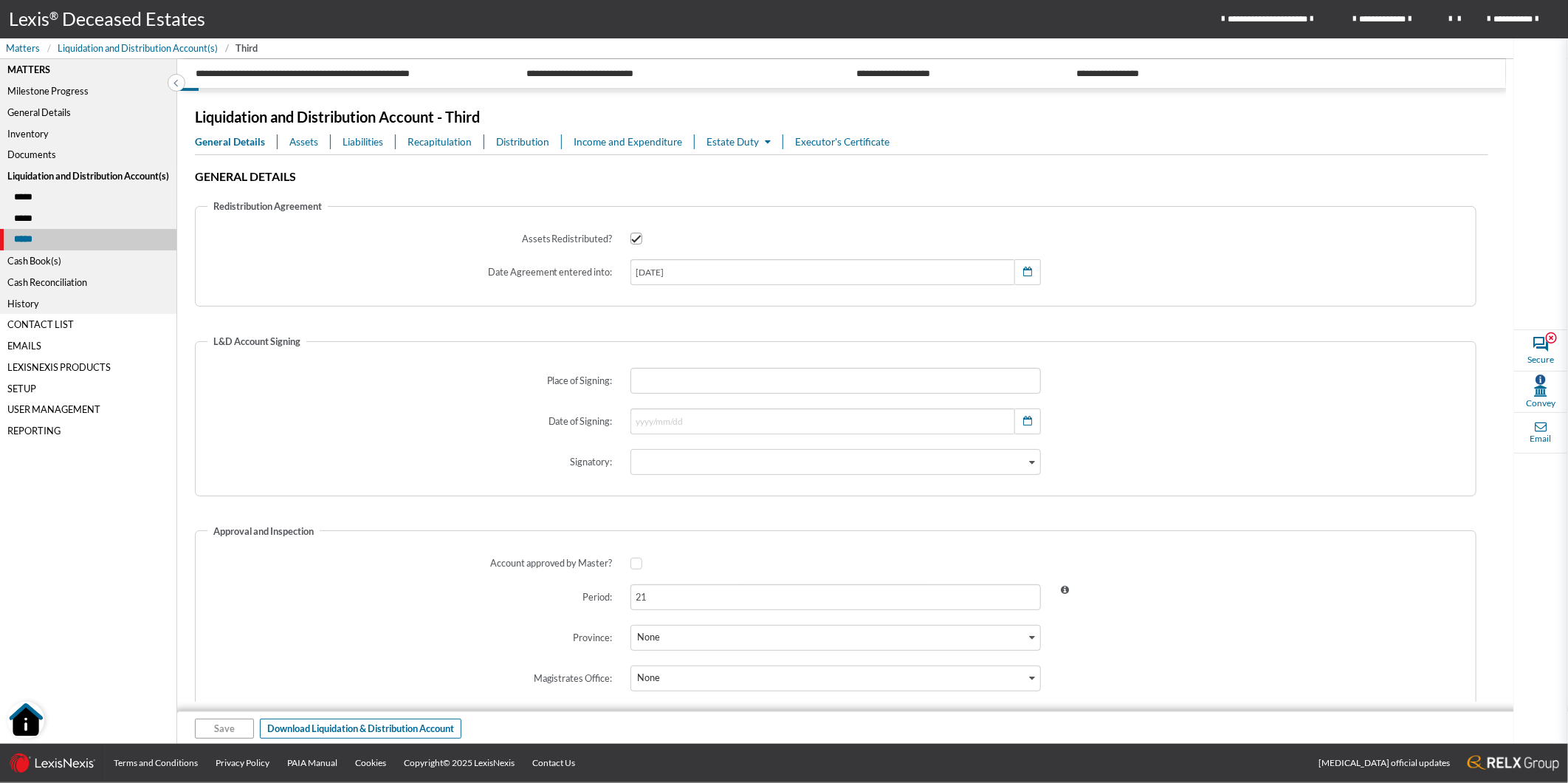
click at [315, 144] on span "Assets" at bounding box center [303, 142] width 29 height 15
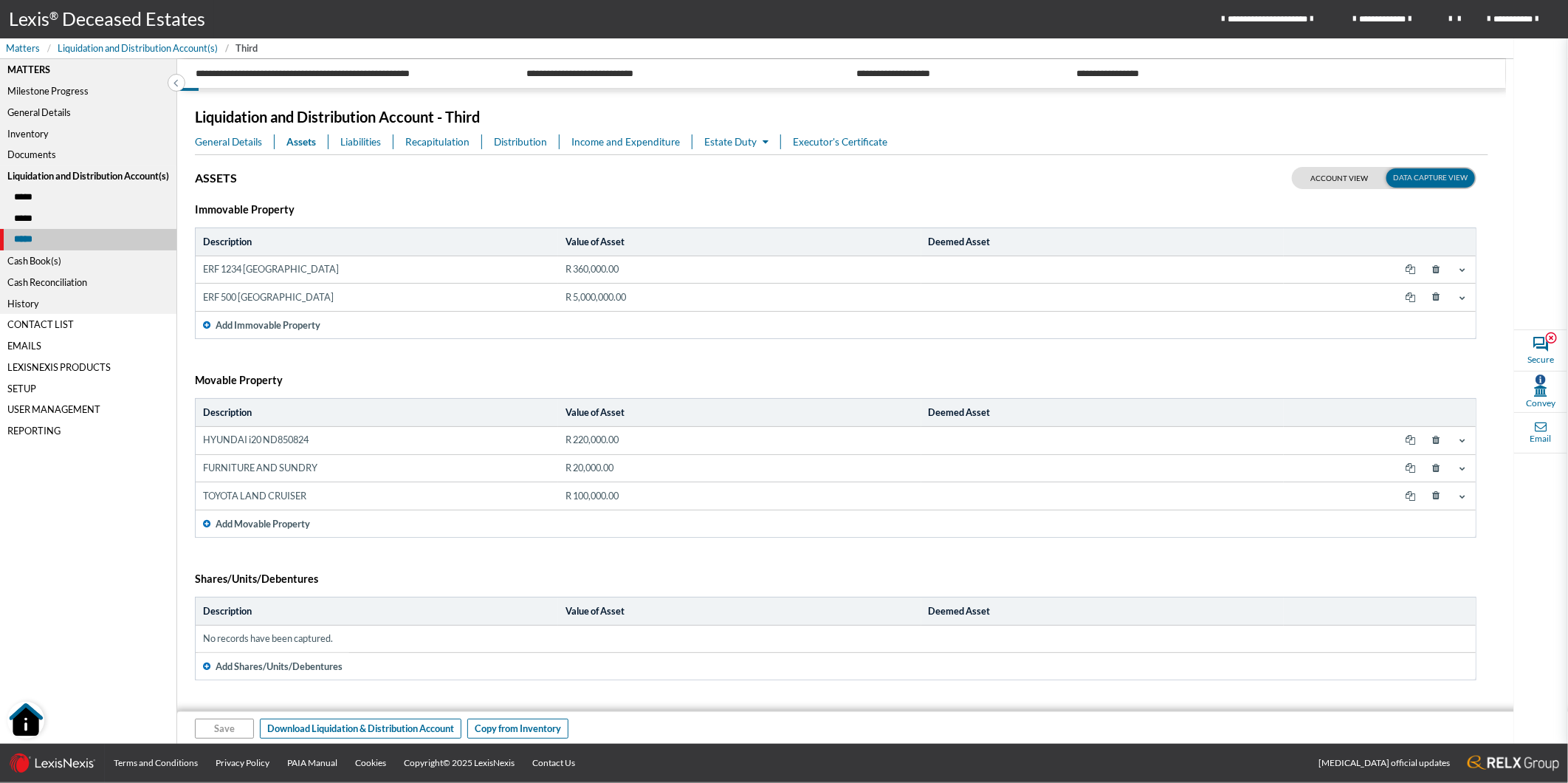
click at [50, 116] on div "General Details" at bounding box center [88, 112] width 177 height 21
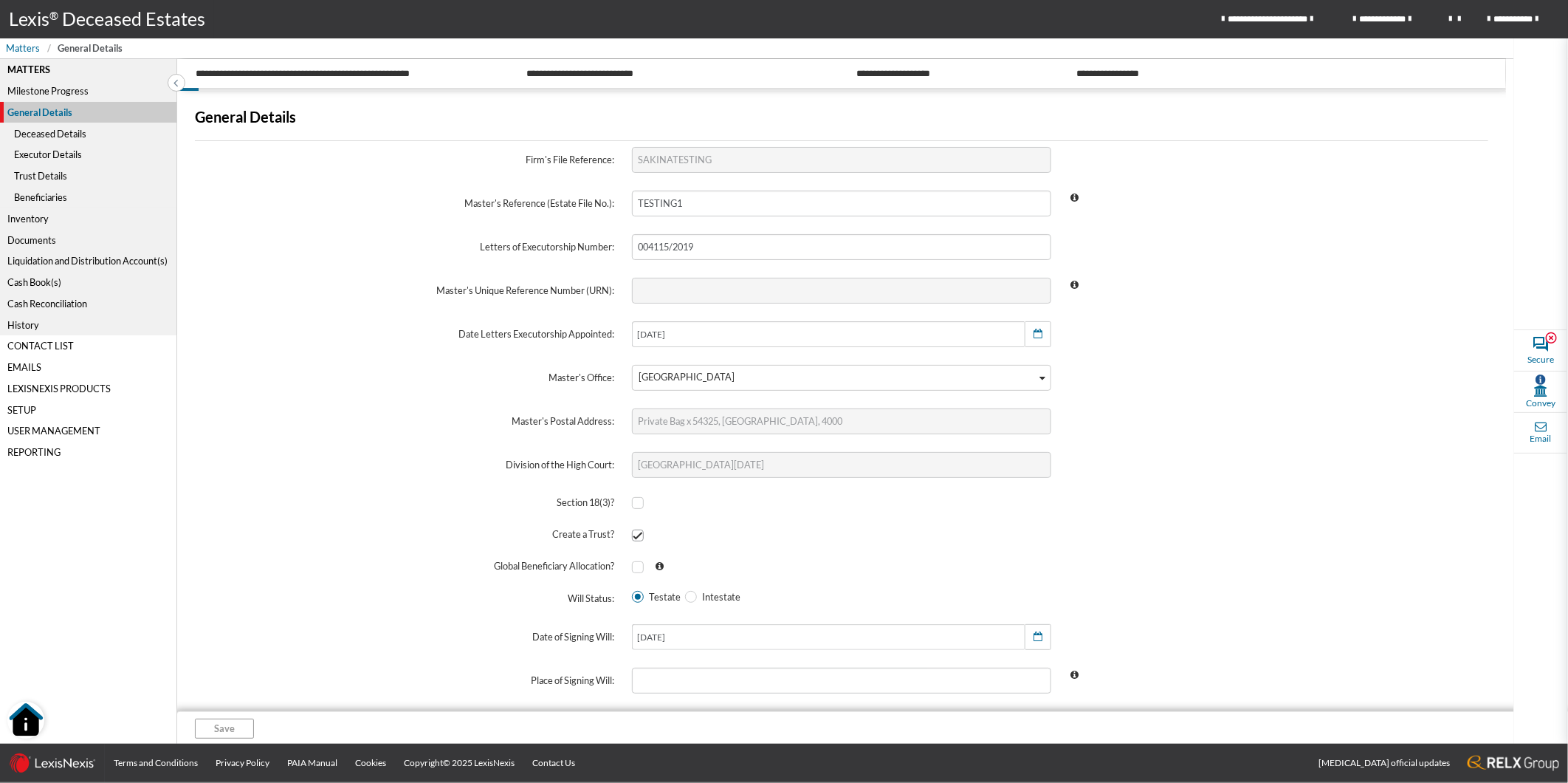
click at [40, 135] on div "Deceased Details" at bounding box center [88, 132] width 177 height 21
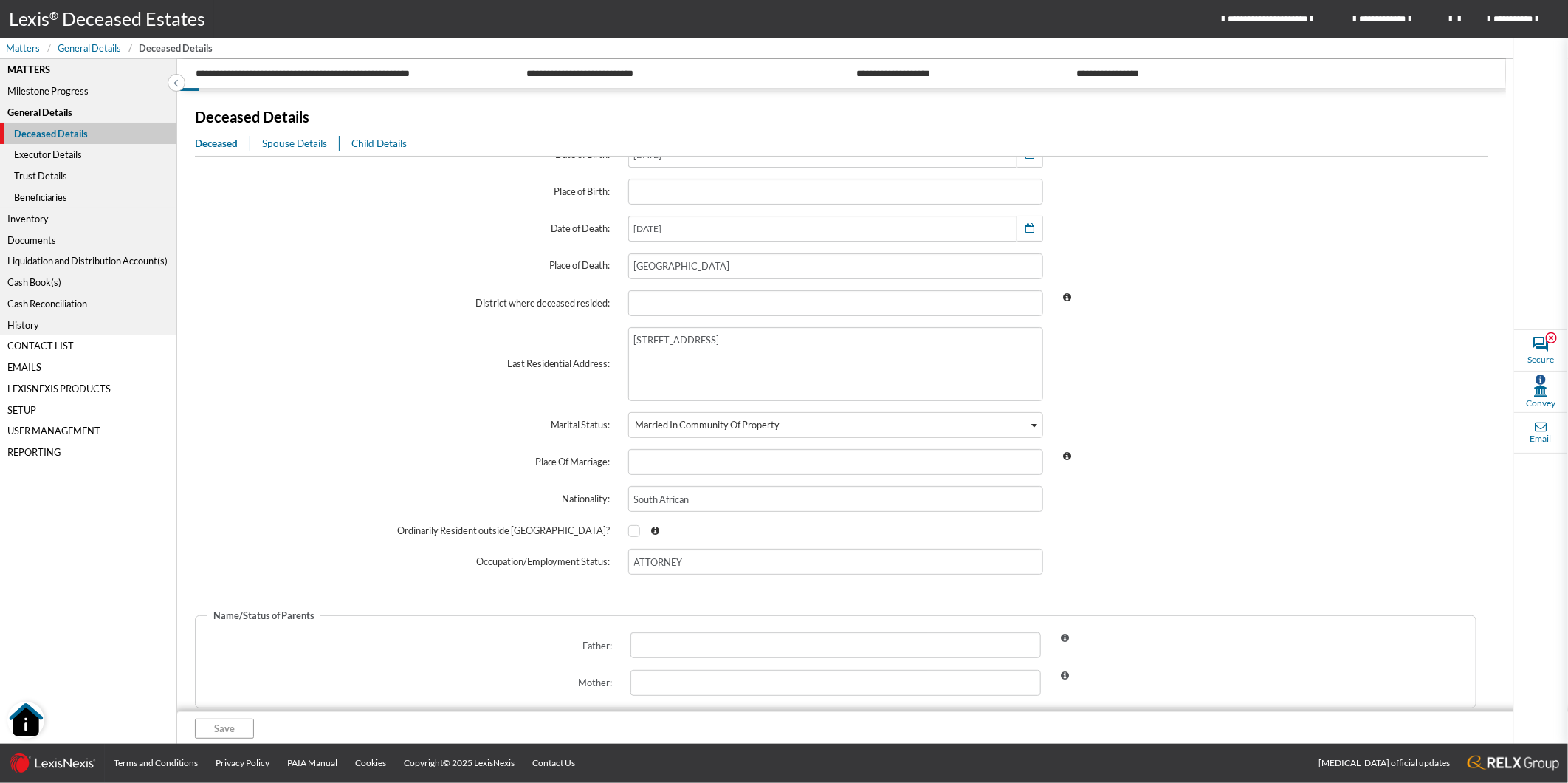
scroll to position [310, 0]
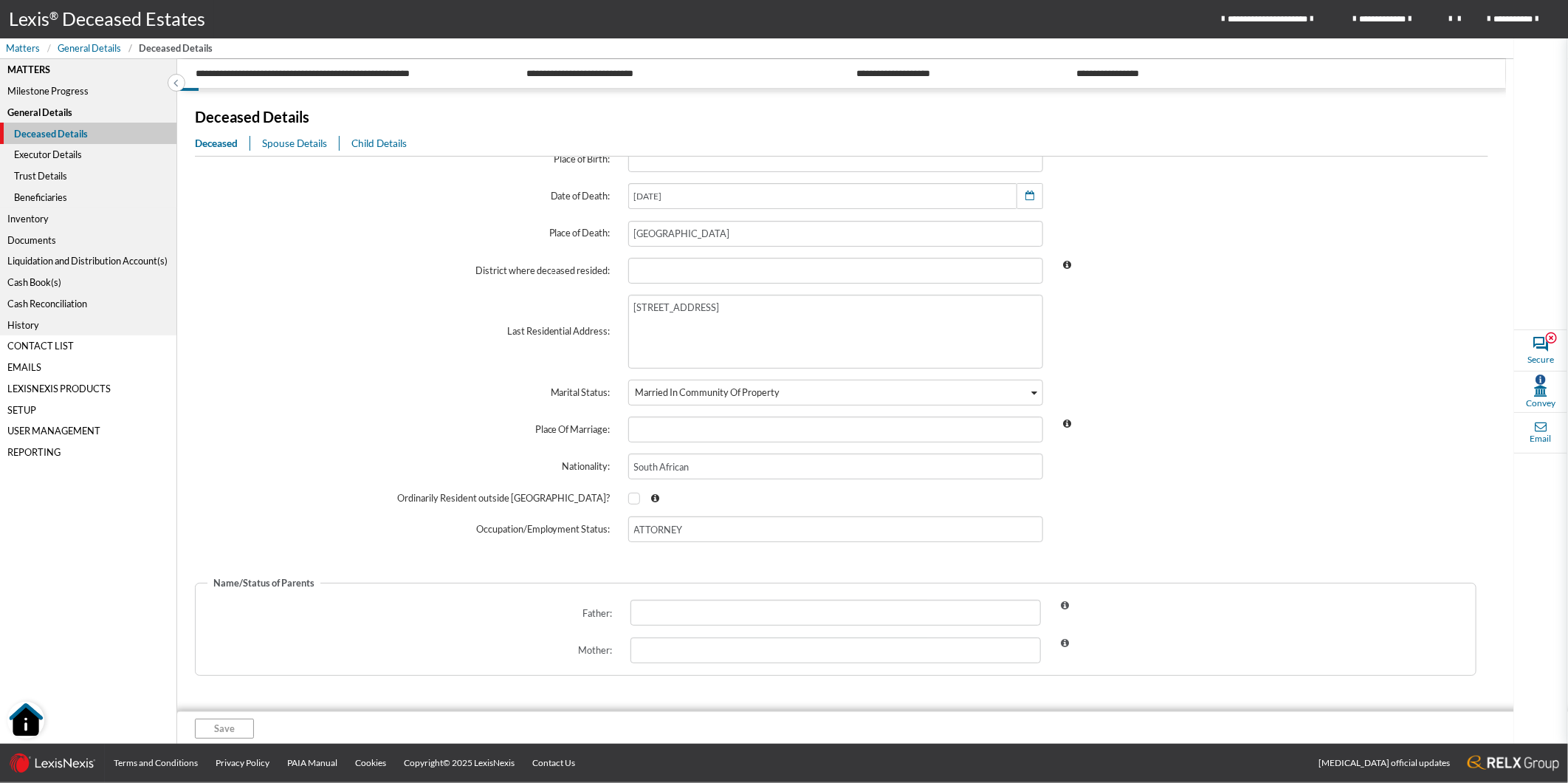
click at [62, 157] on div "Executor Details" at bounding box center [88, 154] width 177 height 21
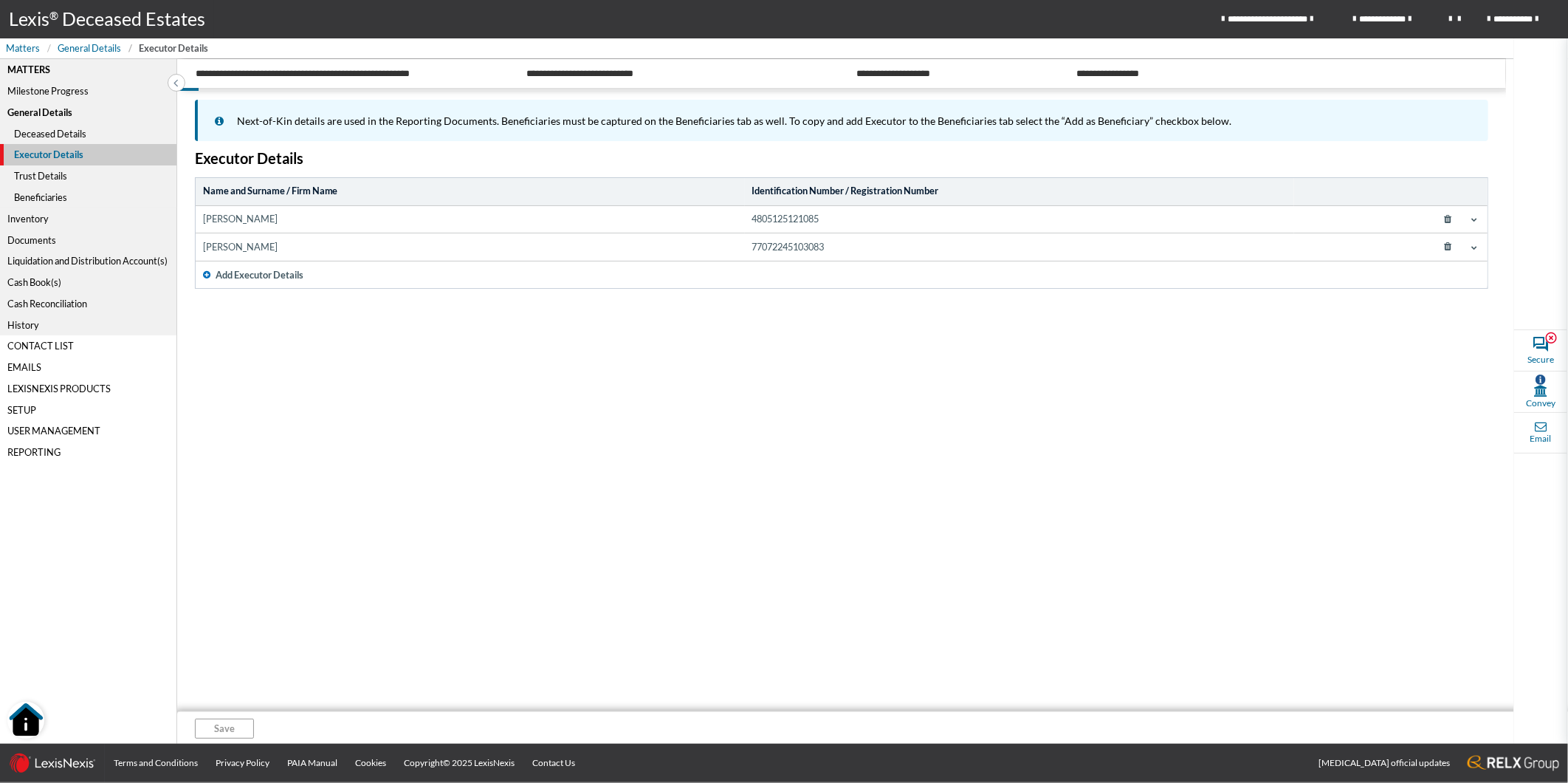
click at [241, 226] on td "[PERSON_NAME]" at bounding box center [470, 220] width 549 height 28
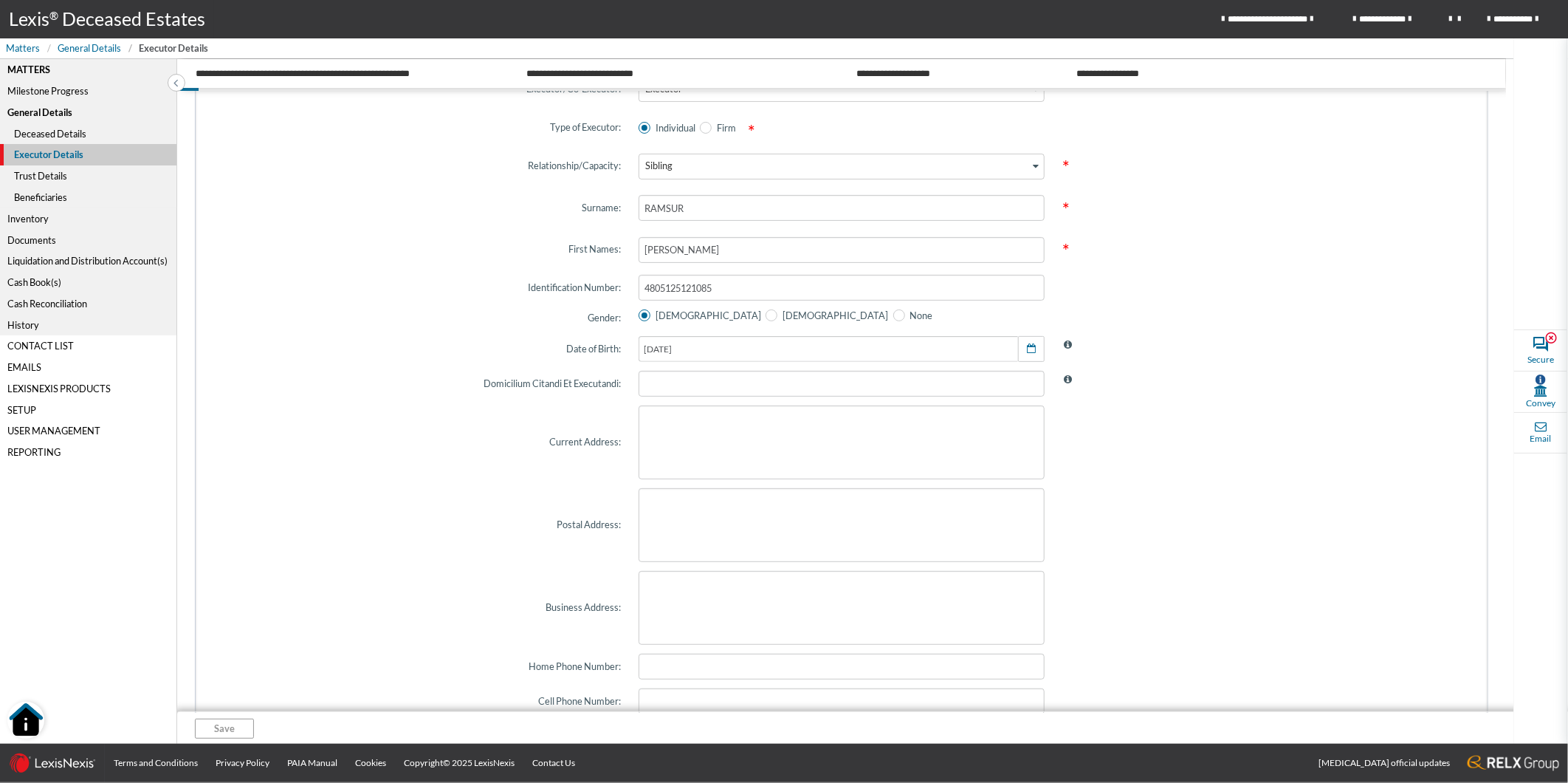
scroll to position [409, 0]
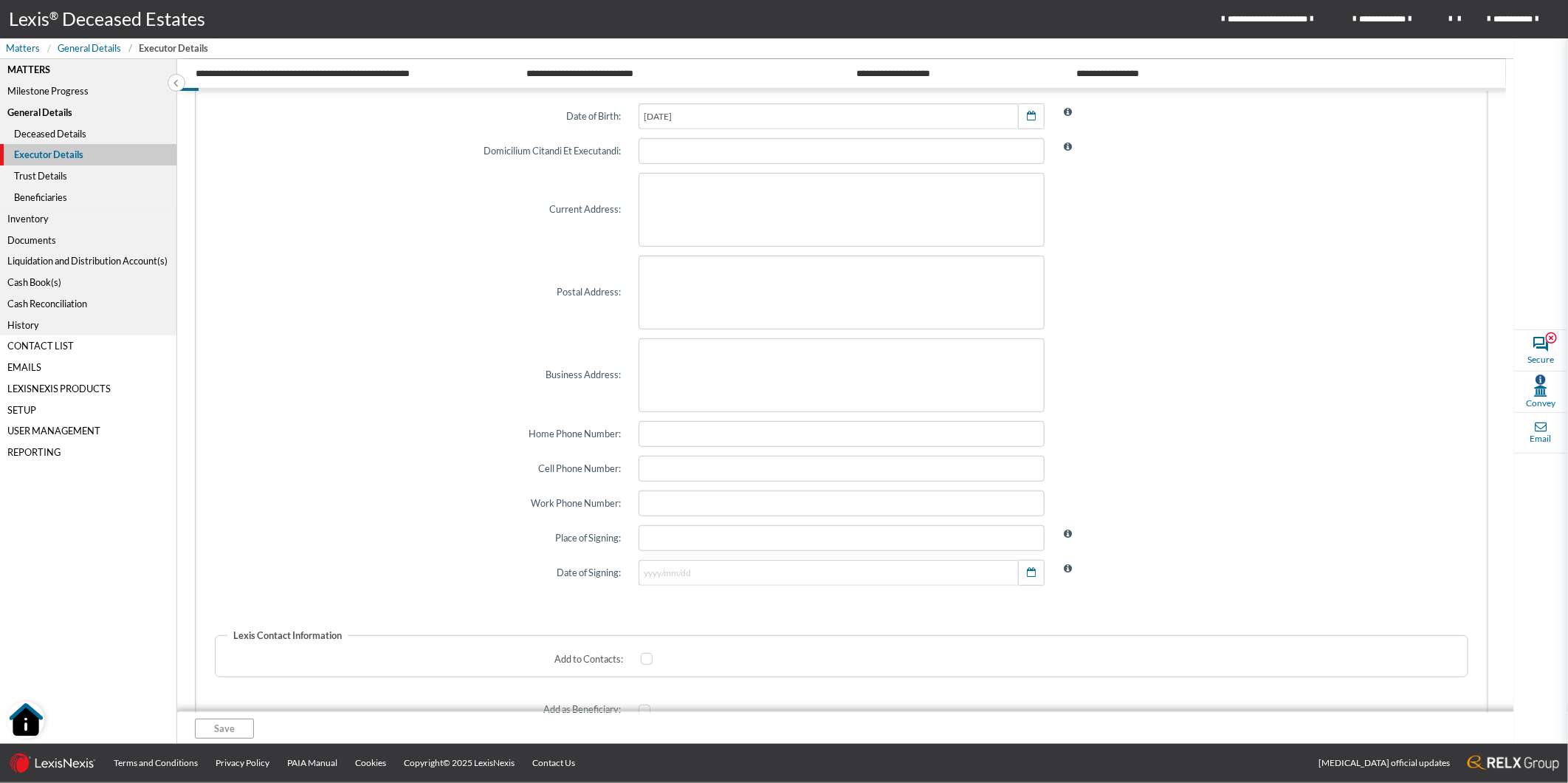
click at [36, 197] on div "Beneficiaries" at bounding box center [88, 197] width 177 height 21
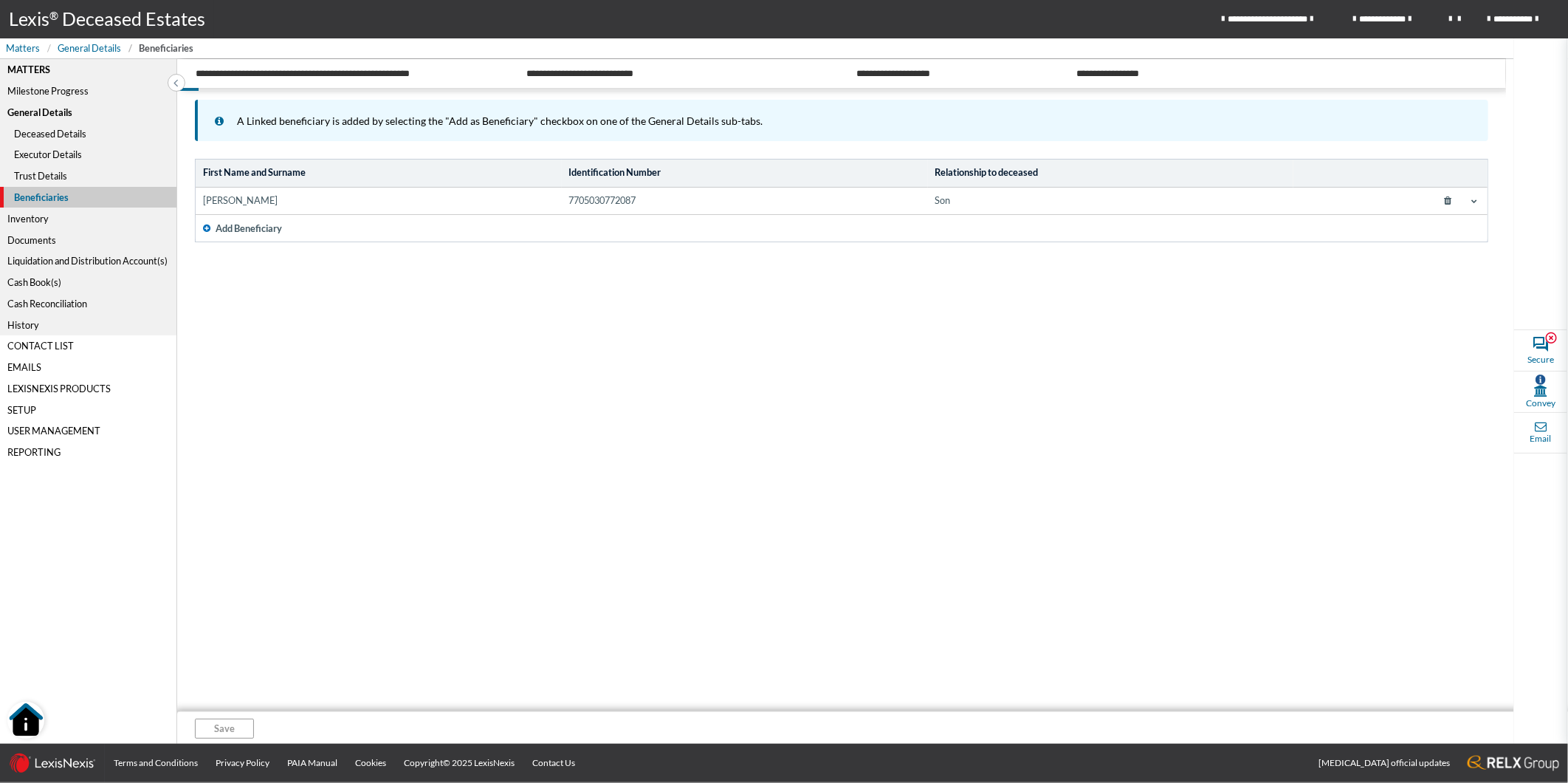
click at [67, 254] on div "Liquidation and Distribution Account(s)" at bounding box center [88, 260] width 177 height 21
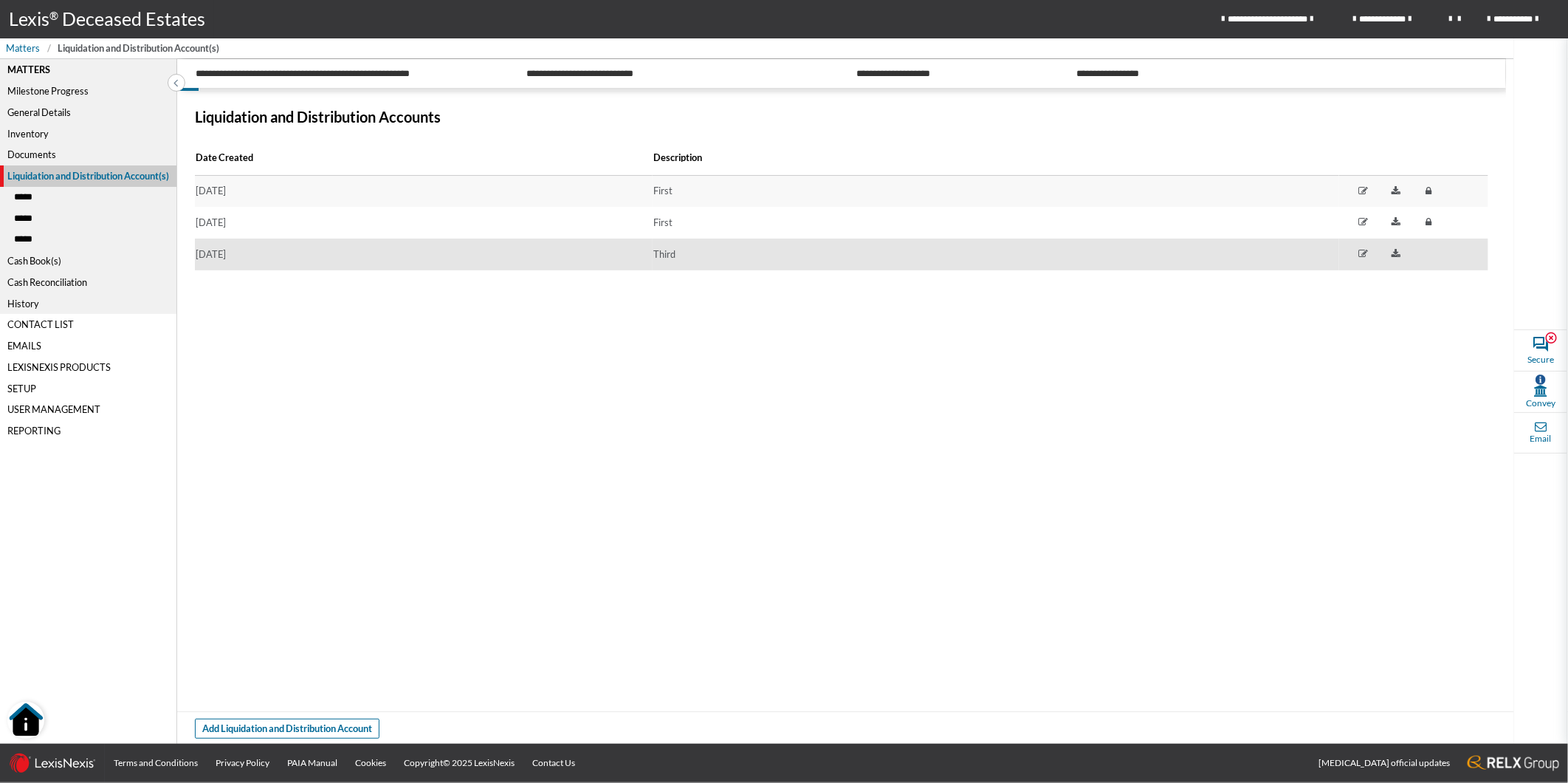
click at [264, 256] on td "[DATE]" at bounding box center [424, 254] width 458 height 32
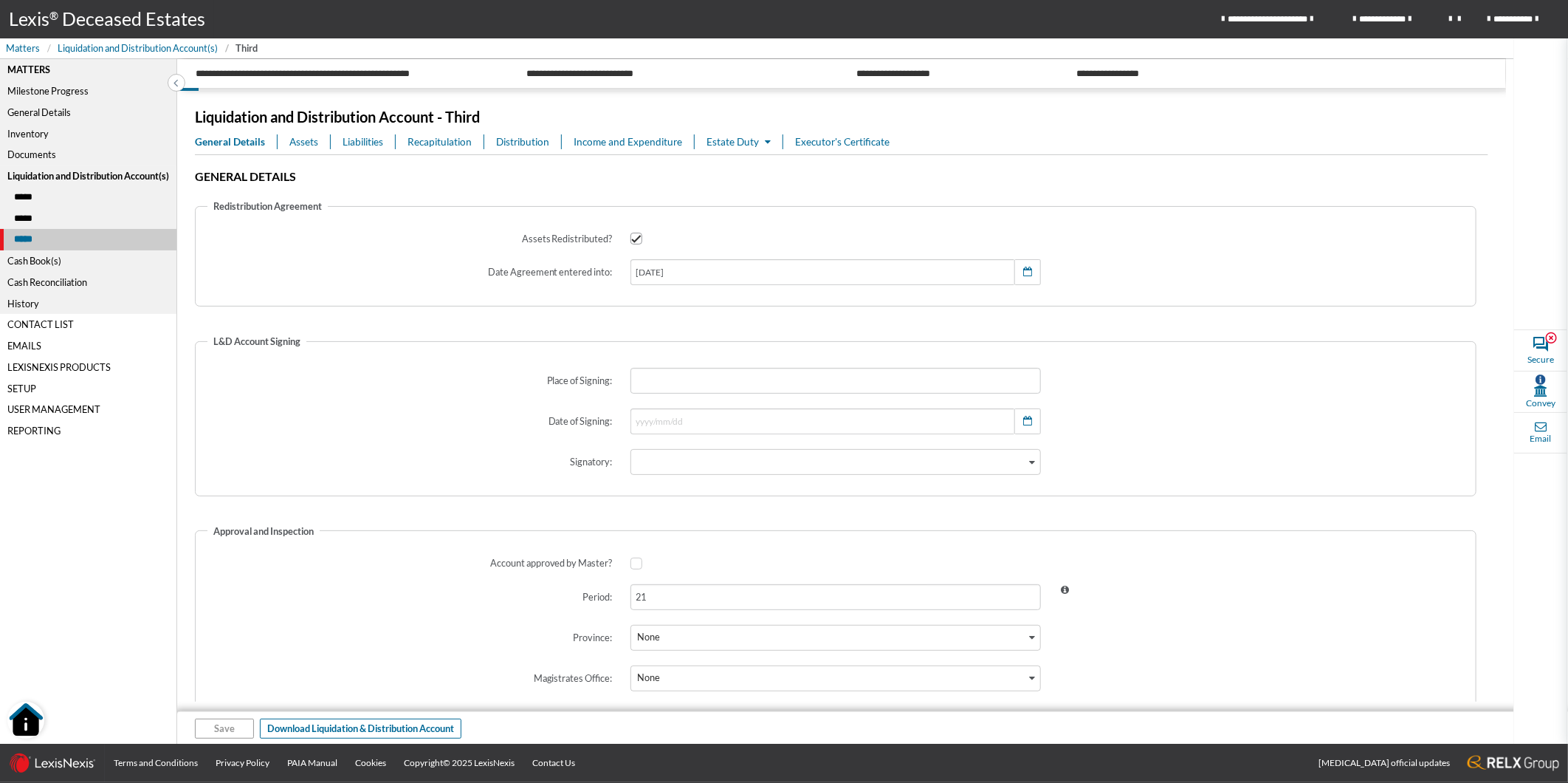
click at [301, 140] on span "Assets" at bounding box center [303, 142] width 29 height 15
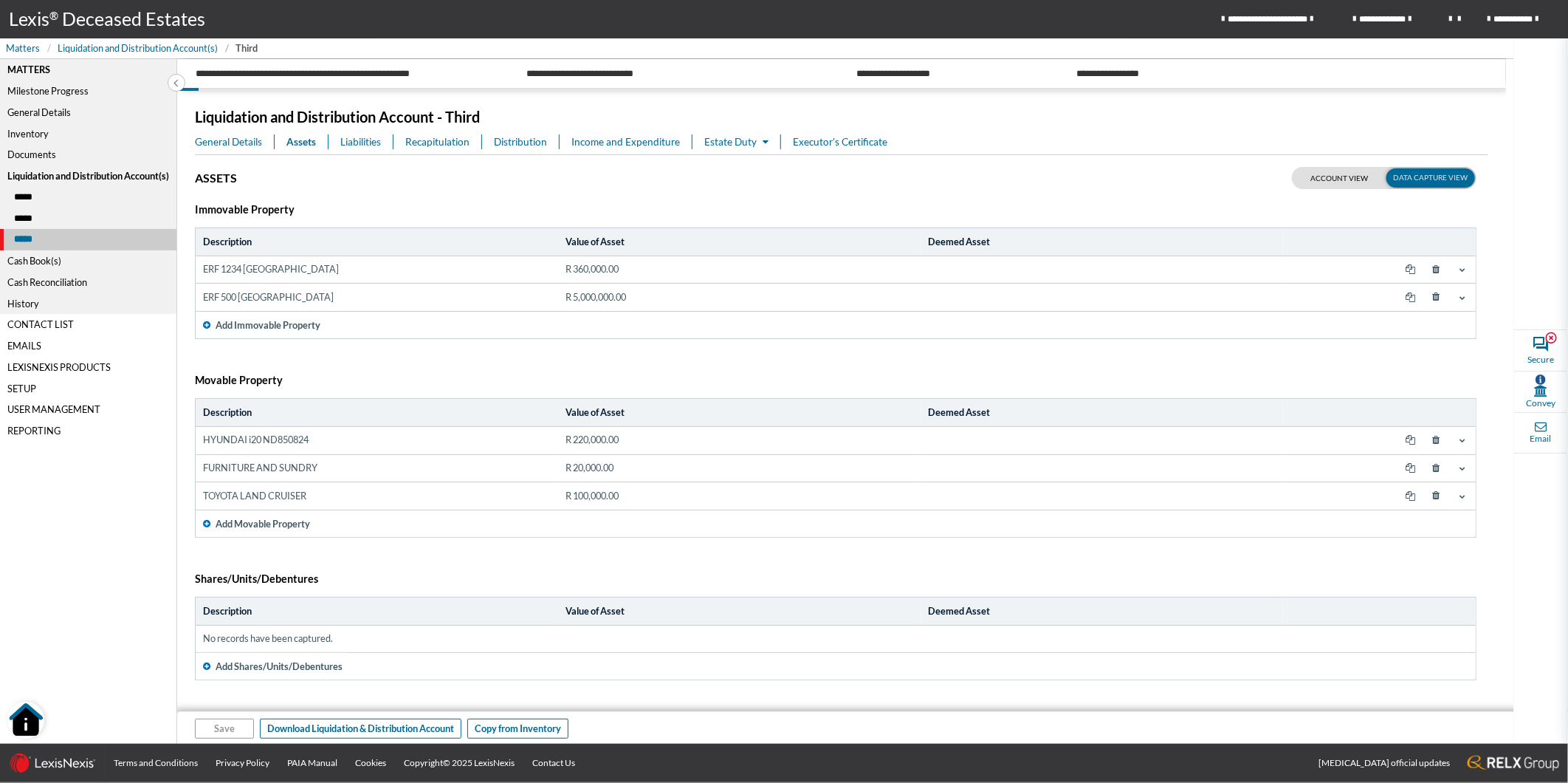
click at [290, 298] on td "ERF 500 [GEOGRAPHIC_DATA]" at bounding box center [377, 297] width 362 height 28
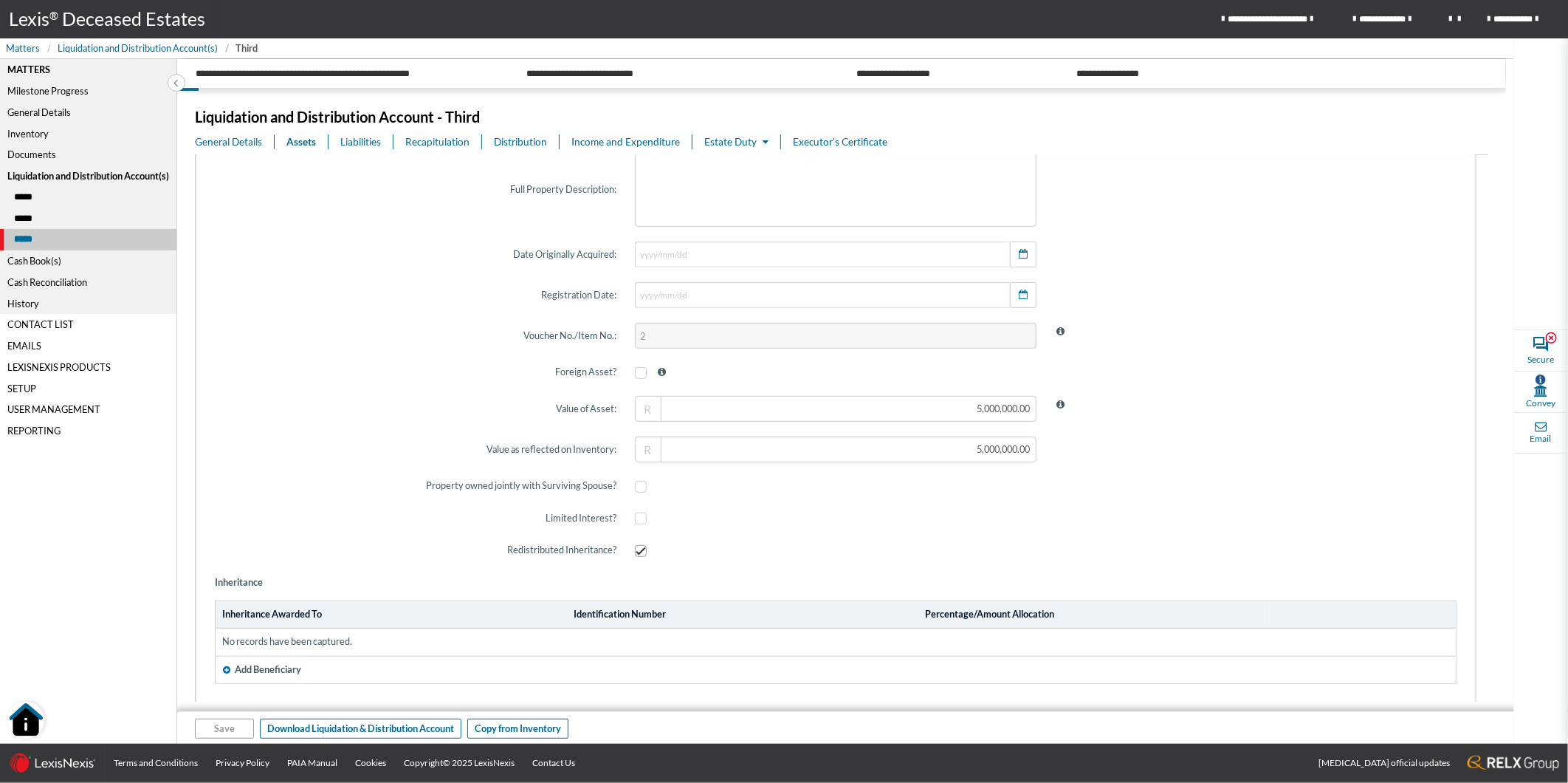
scroll to position [491, 0]
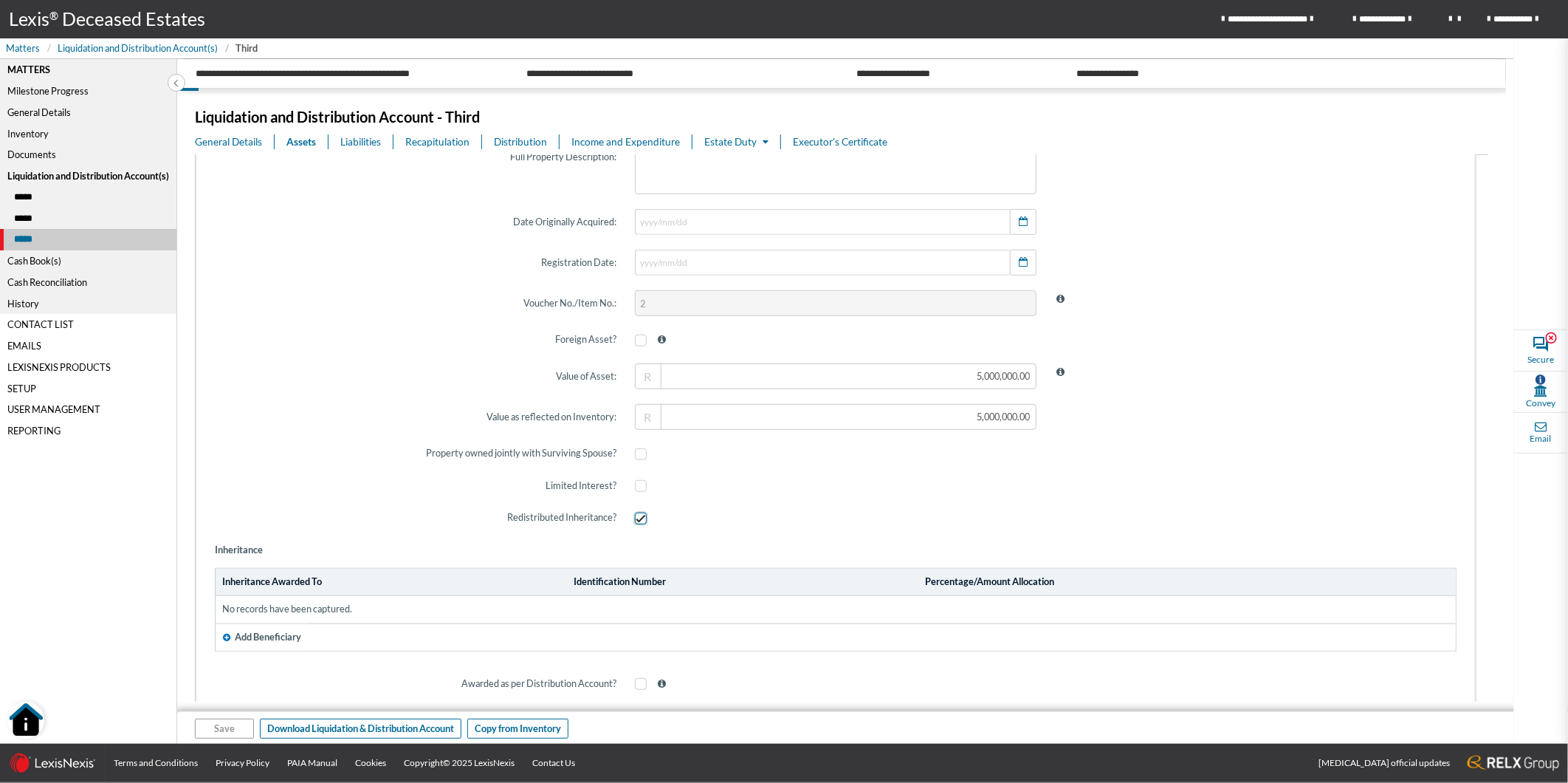
click at [635, 520] on span at bounding box center [640, 518] width 12 height 12
click at [635, 520] on input "checkbox" at bounding box center [639, 519] width 9 height 9
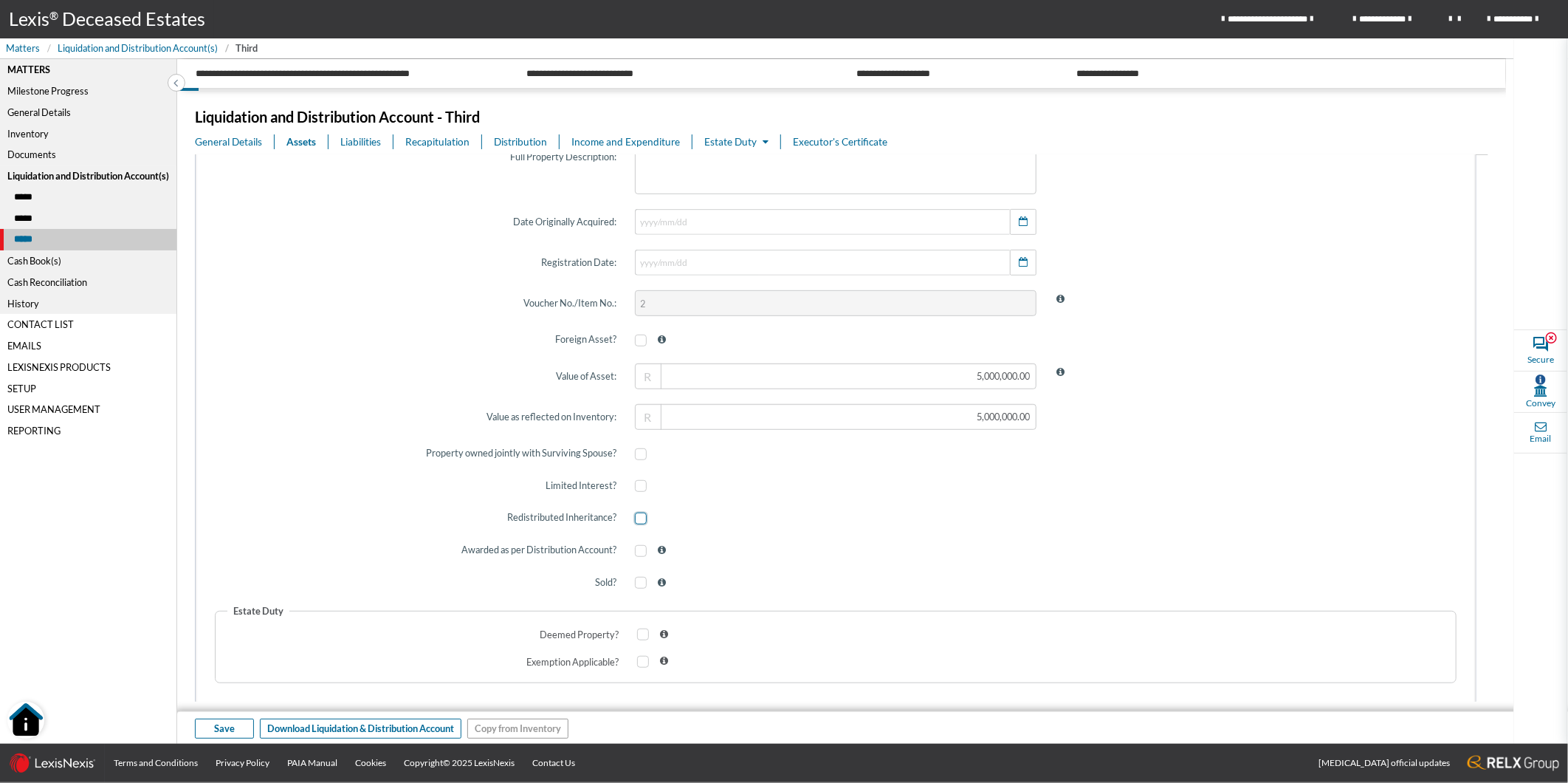
click at [639, 518] on span at bounding box center [640, 518] width 12 height 12
click at [639, 518] on input "checkbox" at bounding box center [639, 519] width 9 height 9
checkbox input "true"
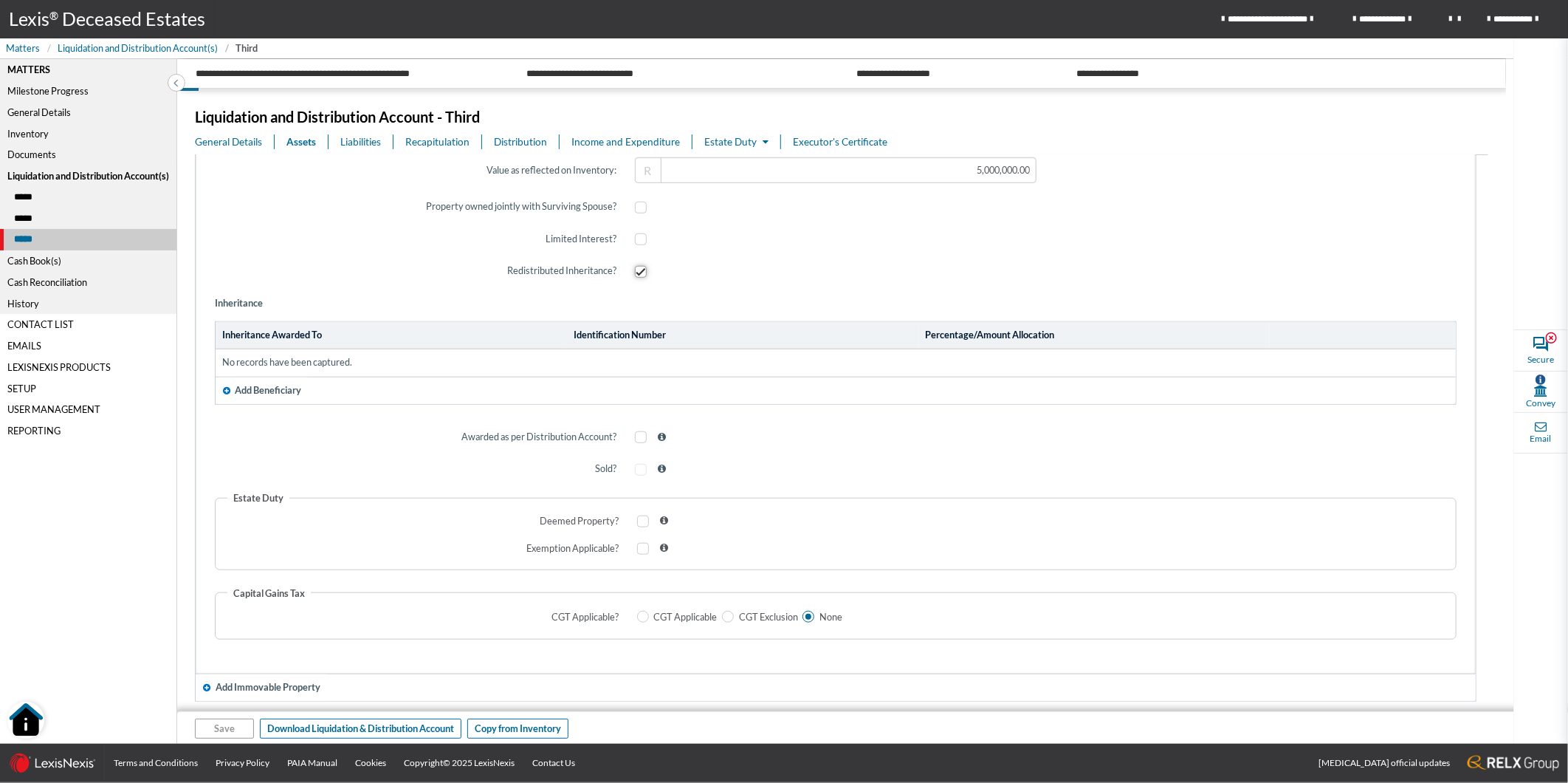
scroll to position [656, 0]
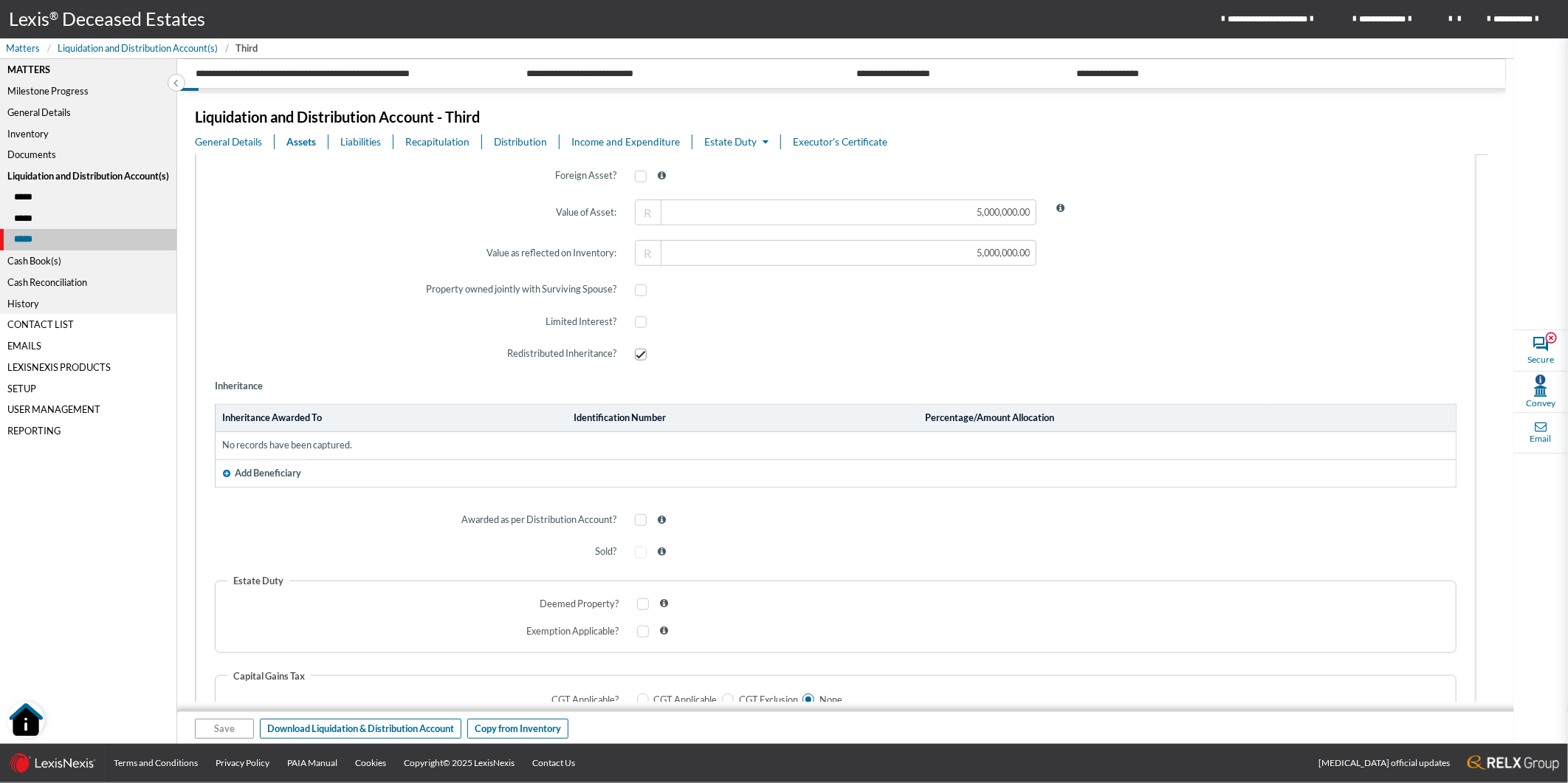
click at [399, 364] on label "Redistributed Inheritance?" at bounding box center [416, 353] width 420 height 36
